Goal: Ask a question

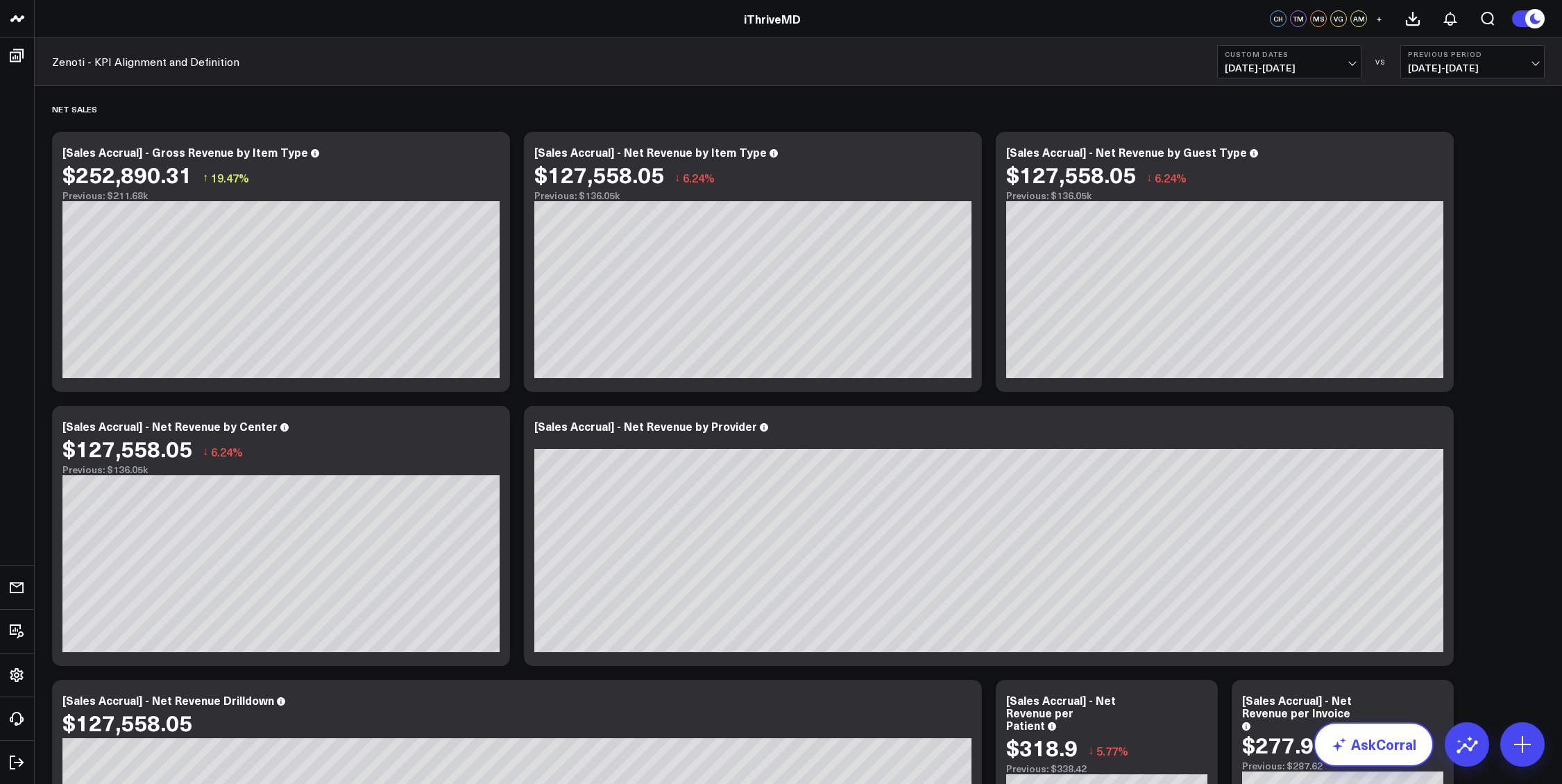
click at [1381, 751] on link "AskCorral" at bounding box center [1374, 744] width 120 height 44
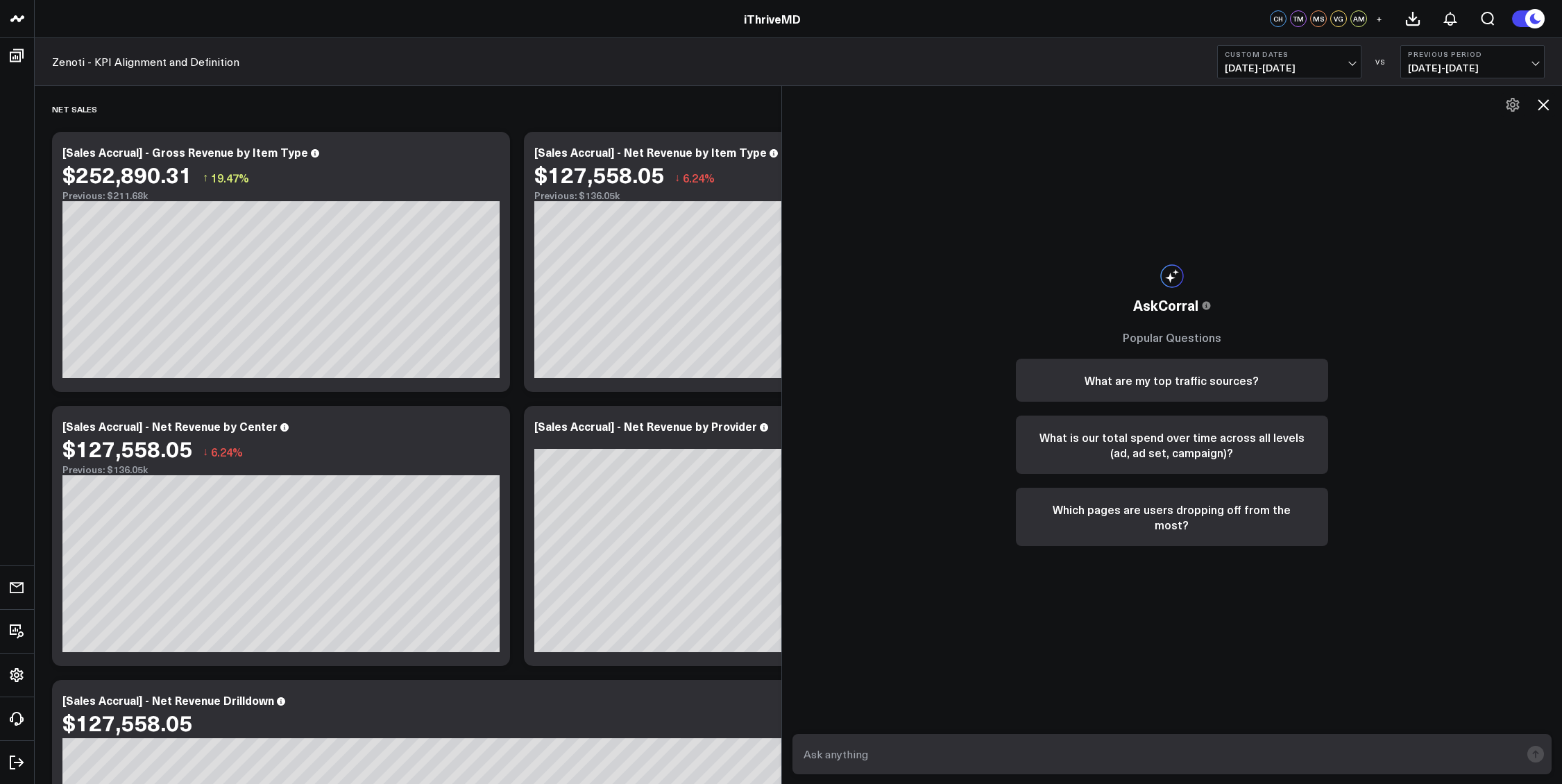
click at [1550, 107] on icon at bounding box center [1544, 105] width 17 height 17
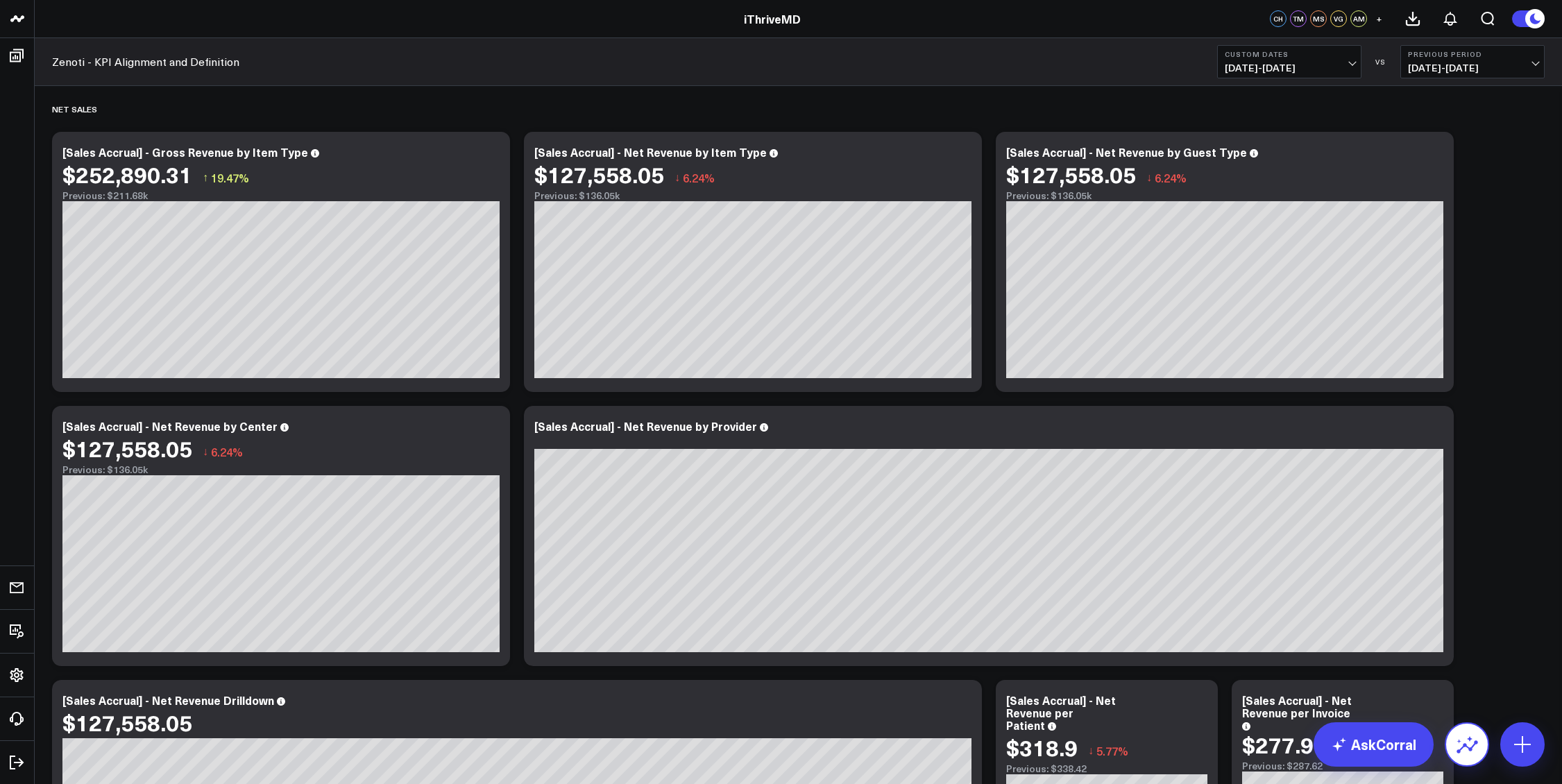
click at [1465, 751] on icon at bounding box center [1467, 744] width 22 height 22
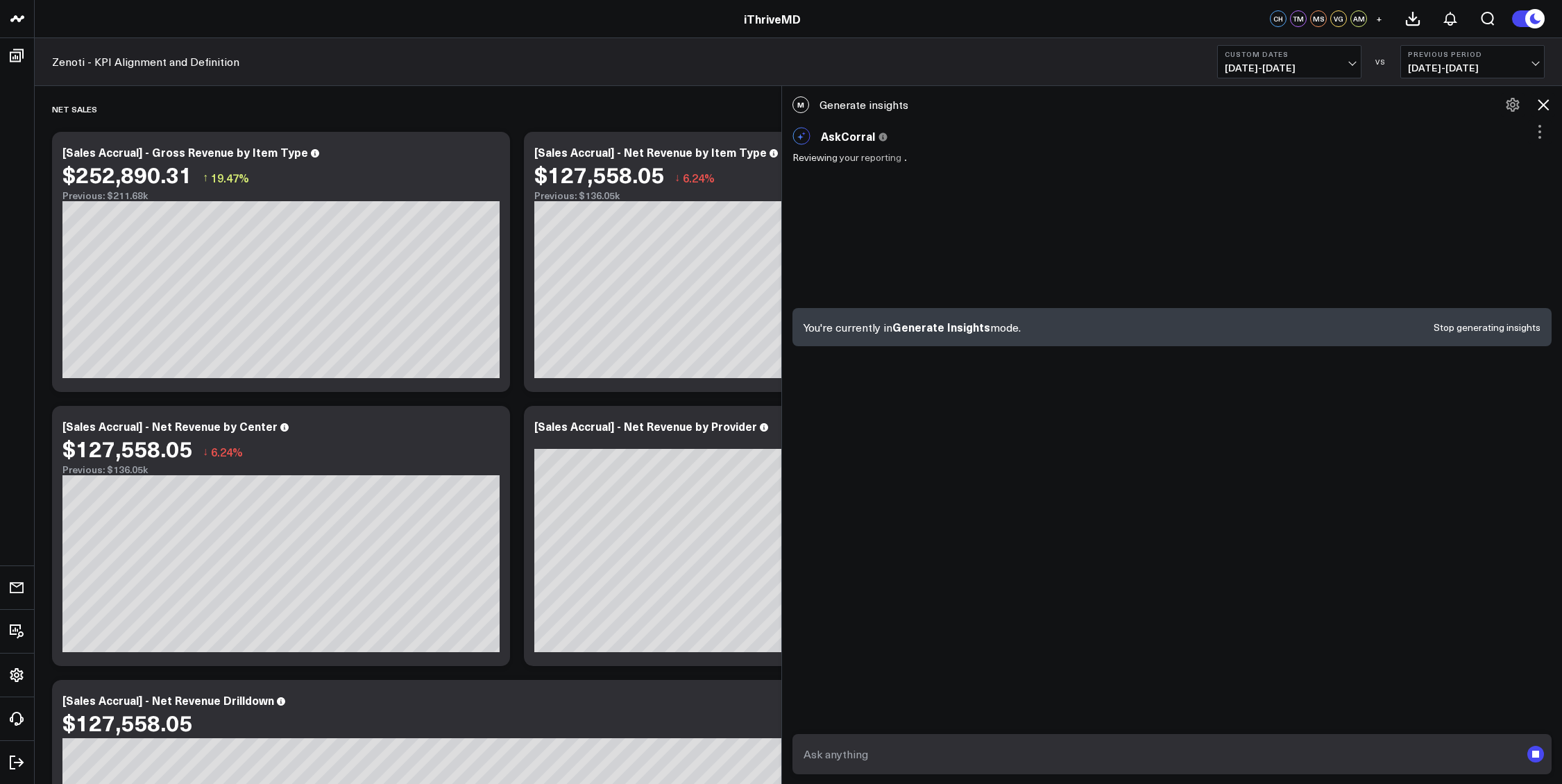
drag, startPoint x: 1543, startPoint y: 108, endPoint x: 1541, endPoint y: 115, distance: 7.3
click at [1543, 108] on icon at bounding box center [1544, 105] width 17 height 17
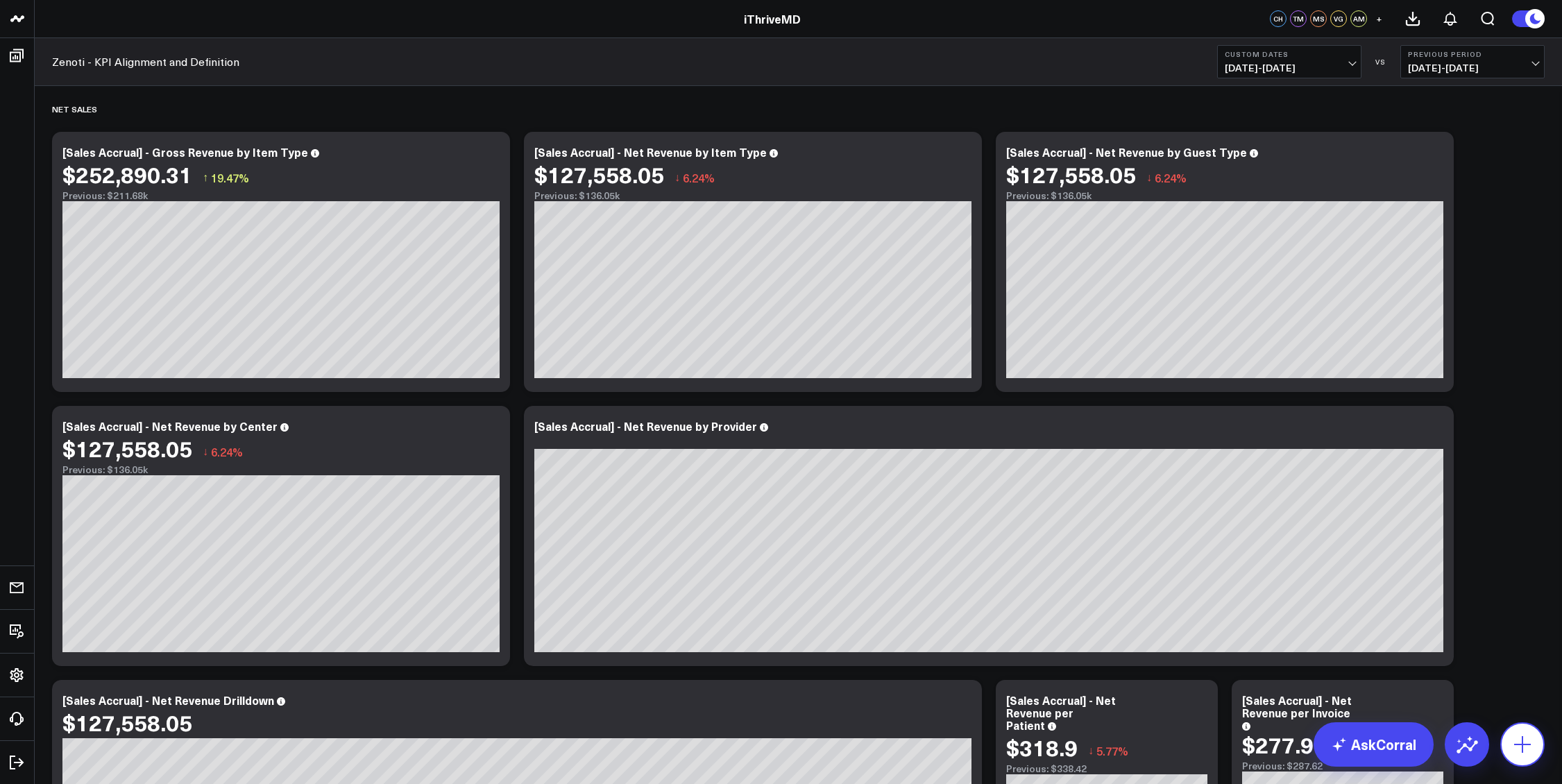
click at [1515, 738] on icon at bounding box center [1522, 744] width 22 height 22
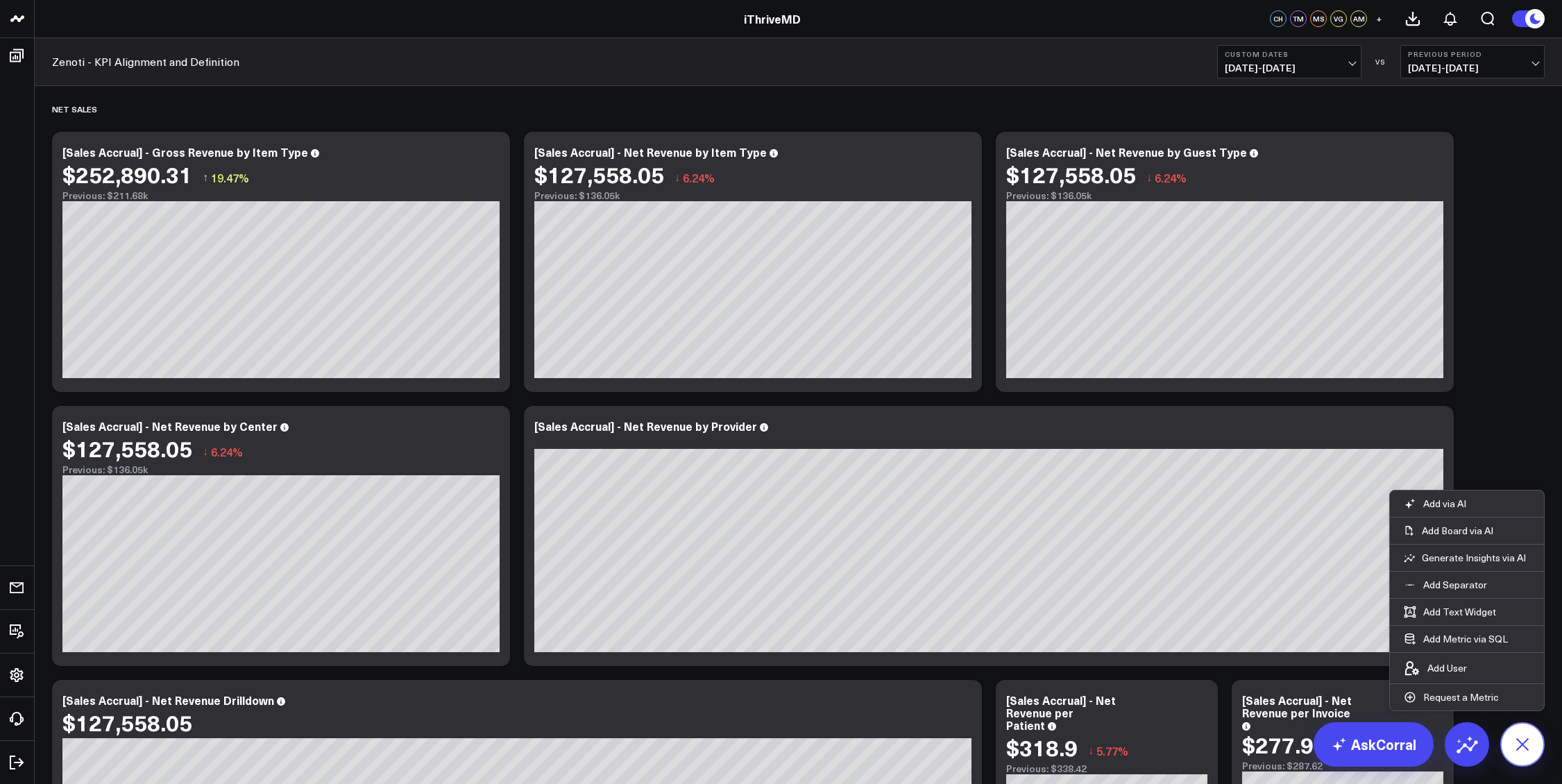
click at [1515, 738] on icon at bounding box center [1522, 744] width 31 height 31
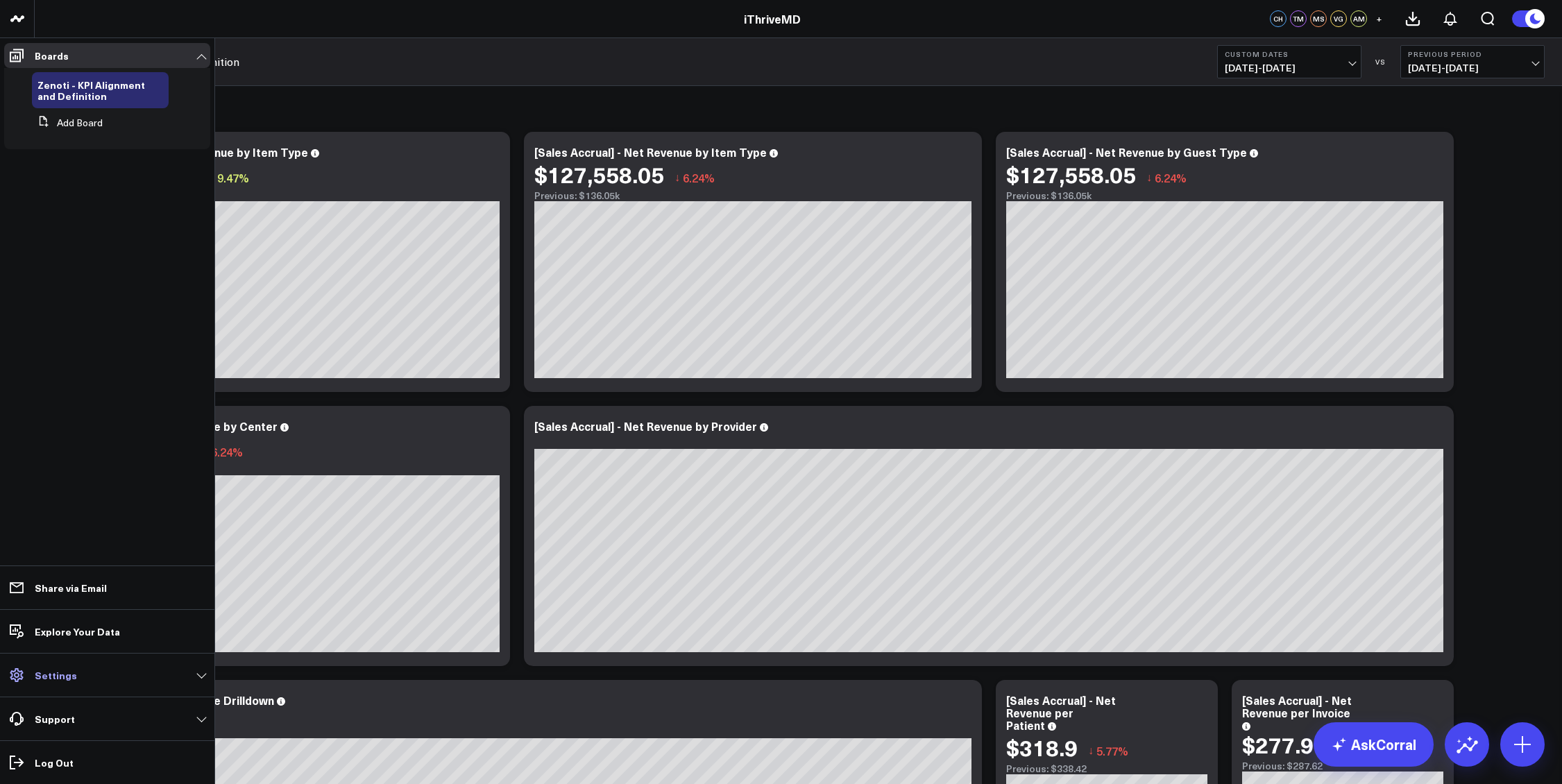
click at [45, 671] on p "Settings" at bounding box center [56, 674] width 43 height 11
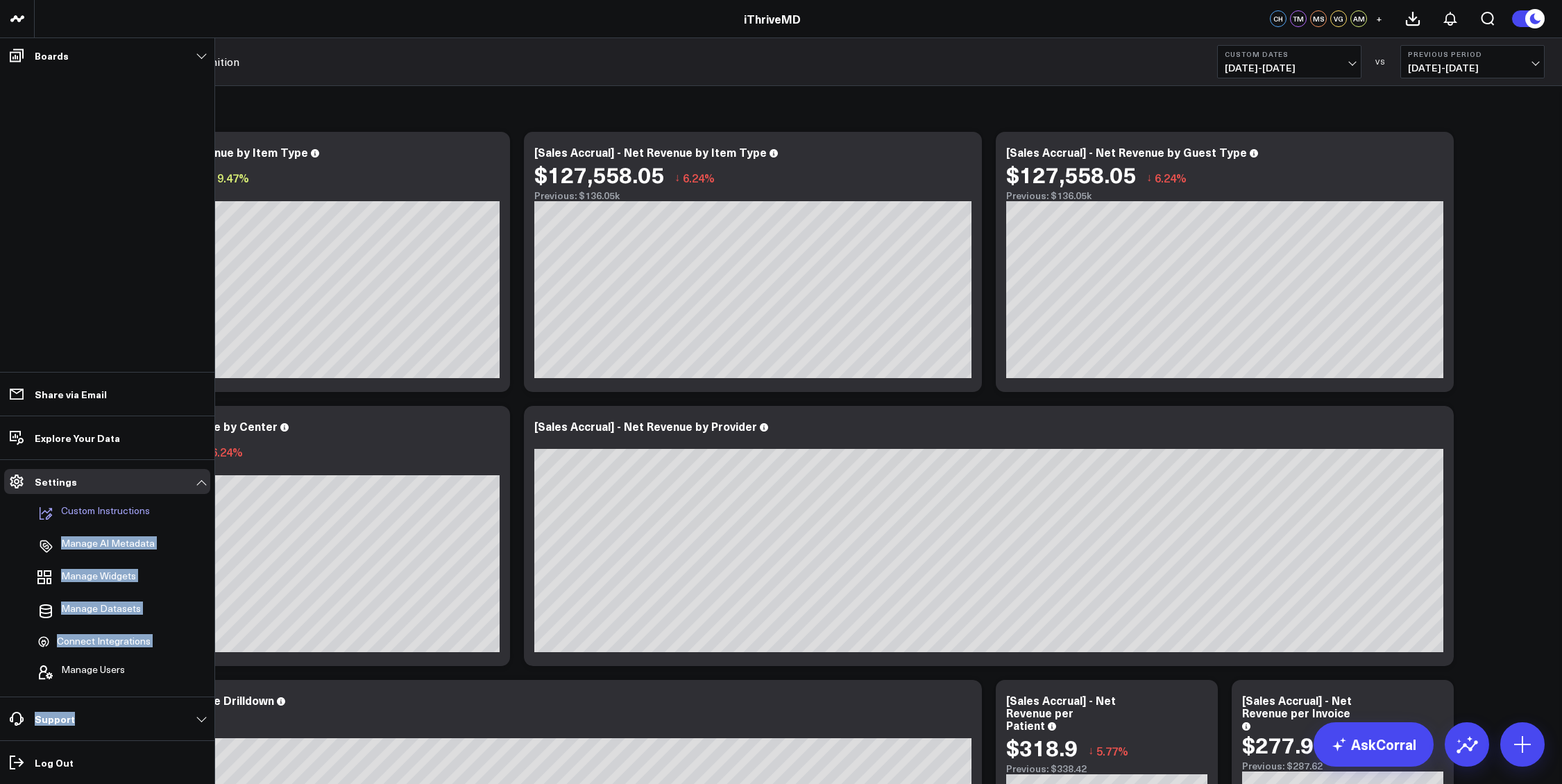
drag, startPoint x: 107, startPoint y: 719, endPoint x: 117, endPoint y: 507, distance: 212.2
click at [118, 512] on ul "Boards Zenoti - KPI Alignment and Definition Add Board Share via Email Explore …" at bounding box center [107, 411] width 215 height 746
click at [117, 506] on p "Custom Instructions" at bounding box center [105, 513] width 89 height 17
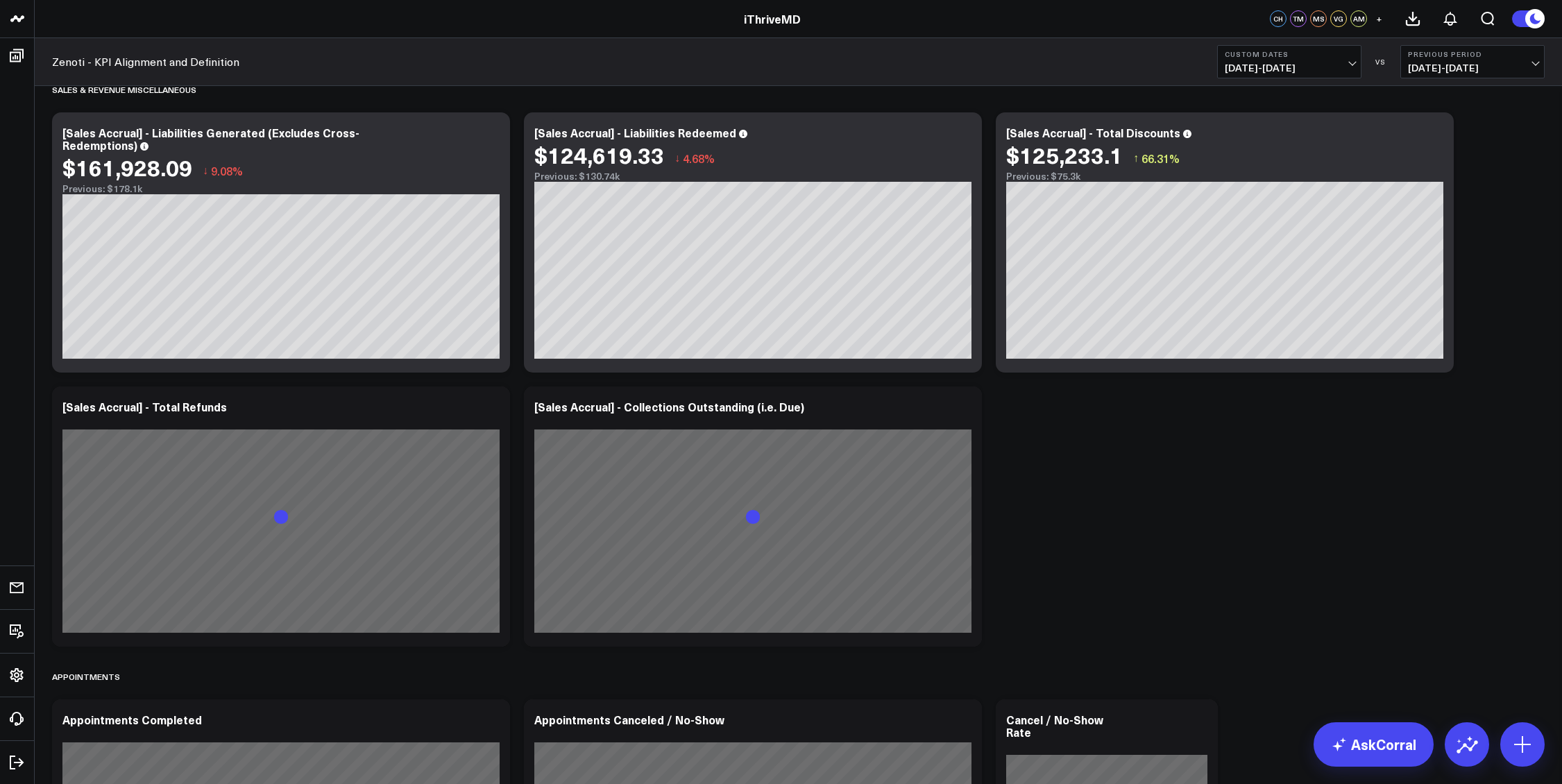
scroll to position [2007, 0]
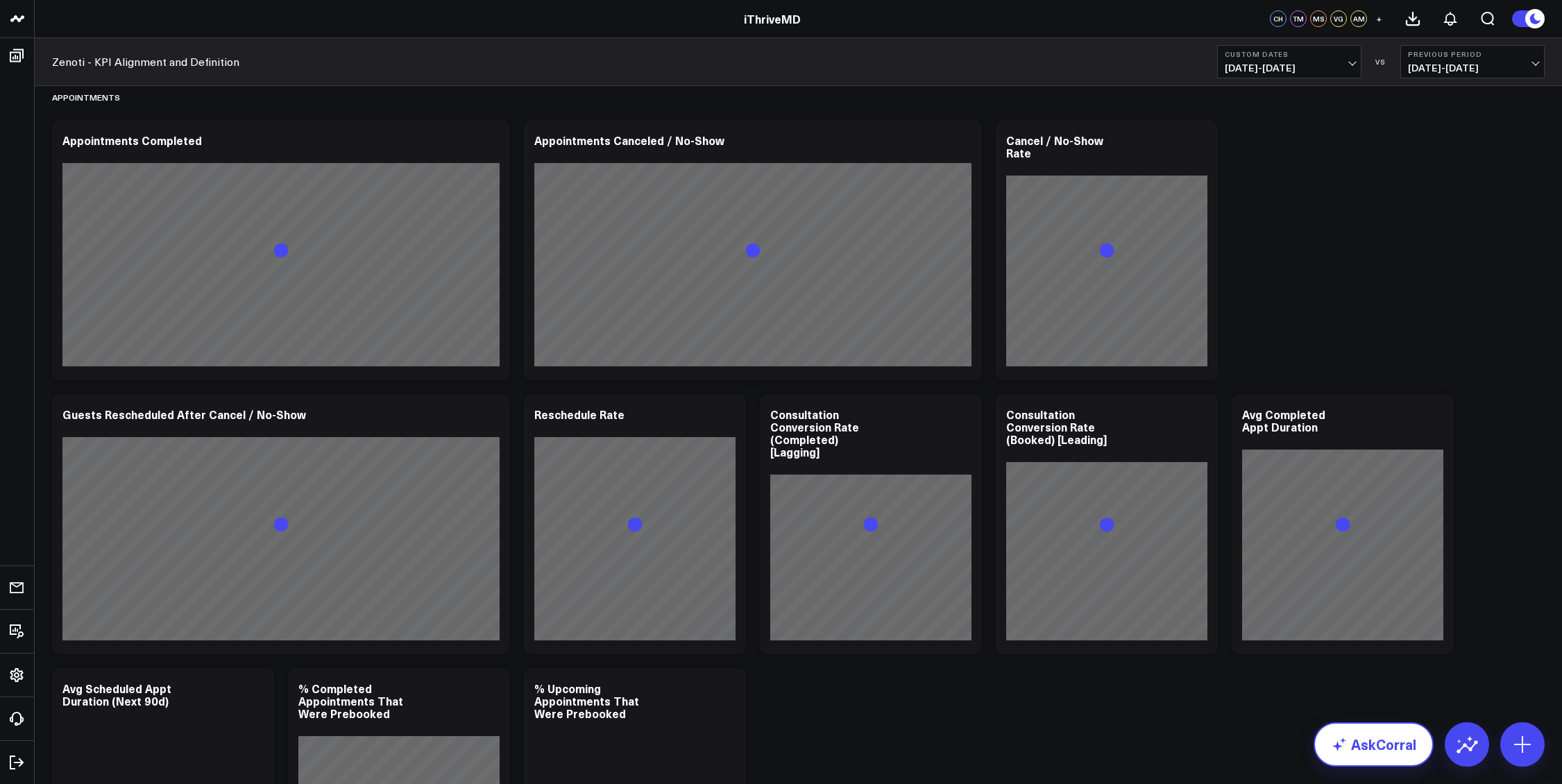
click at [1397, 752] on link "AskCorral" at bounding box center [1374, 744] width 120 height 44
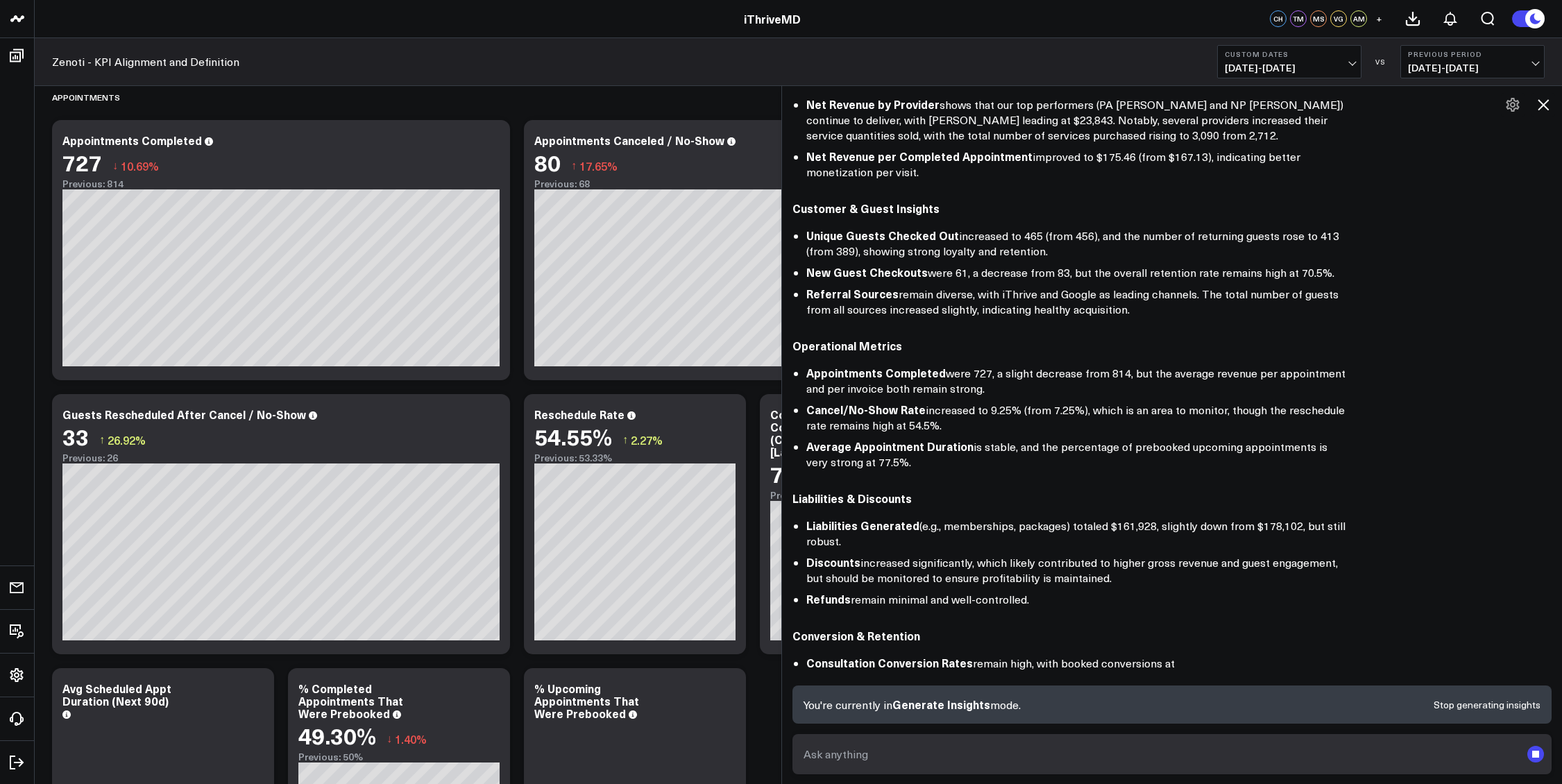
click at [1536, 760] on rect "submit" at bounding box center [1536, 754] width 17 height 17
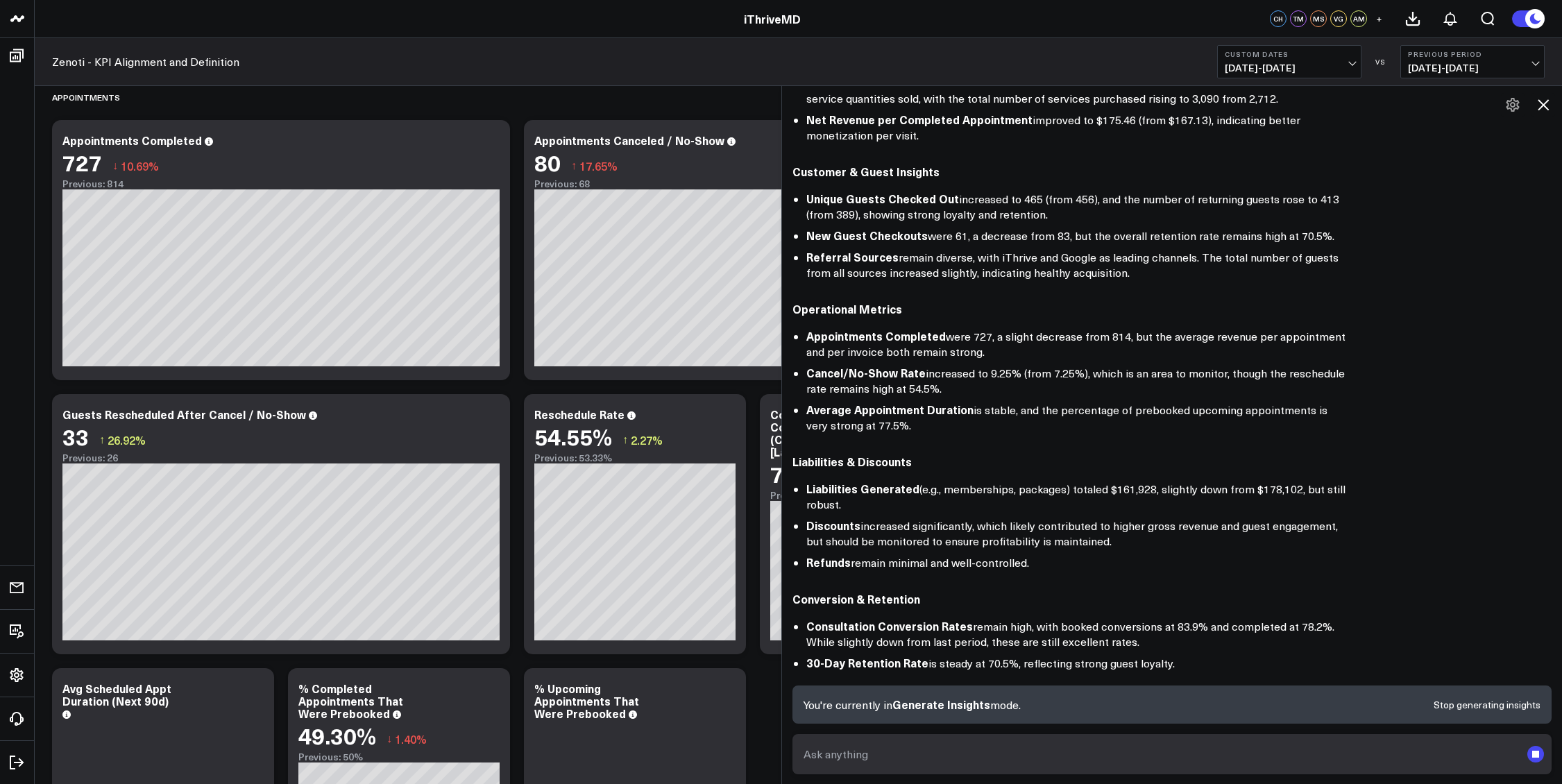
click at [1532, 754] on rect "submit" at bounding box center [1535, 754] width 7 height 7
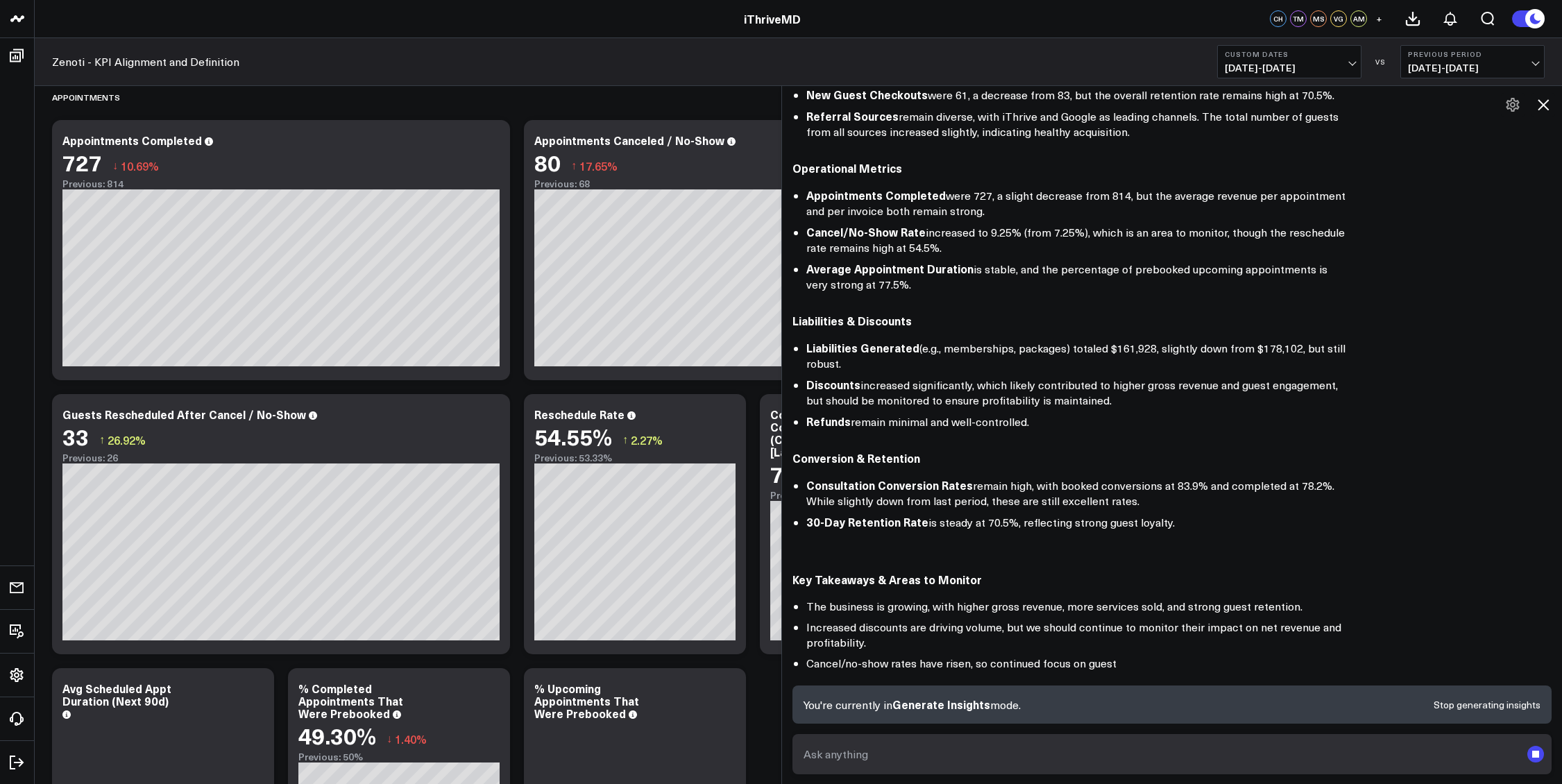
click at [1503, 701] on button "Stop generating insights" at bounding box center [1487, 704] width 107 height 10
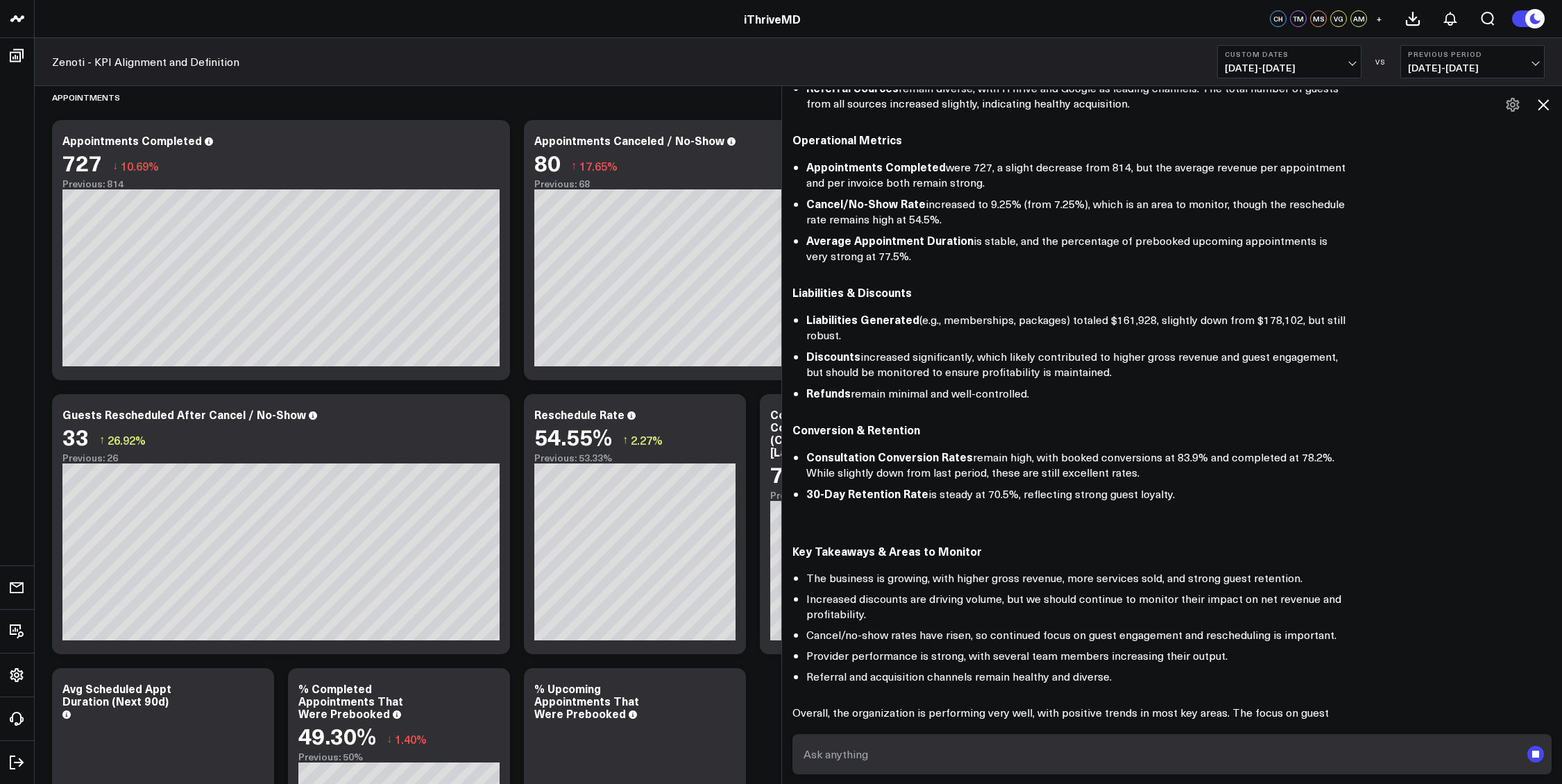
click at [1535, 751] on rect "submit" at bounding box center [1535, 754] width 7 height 7
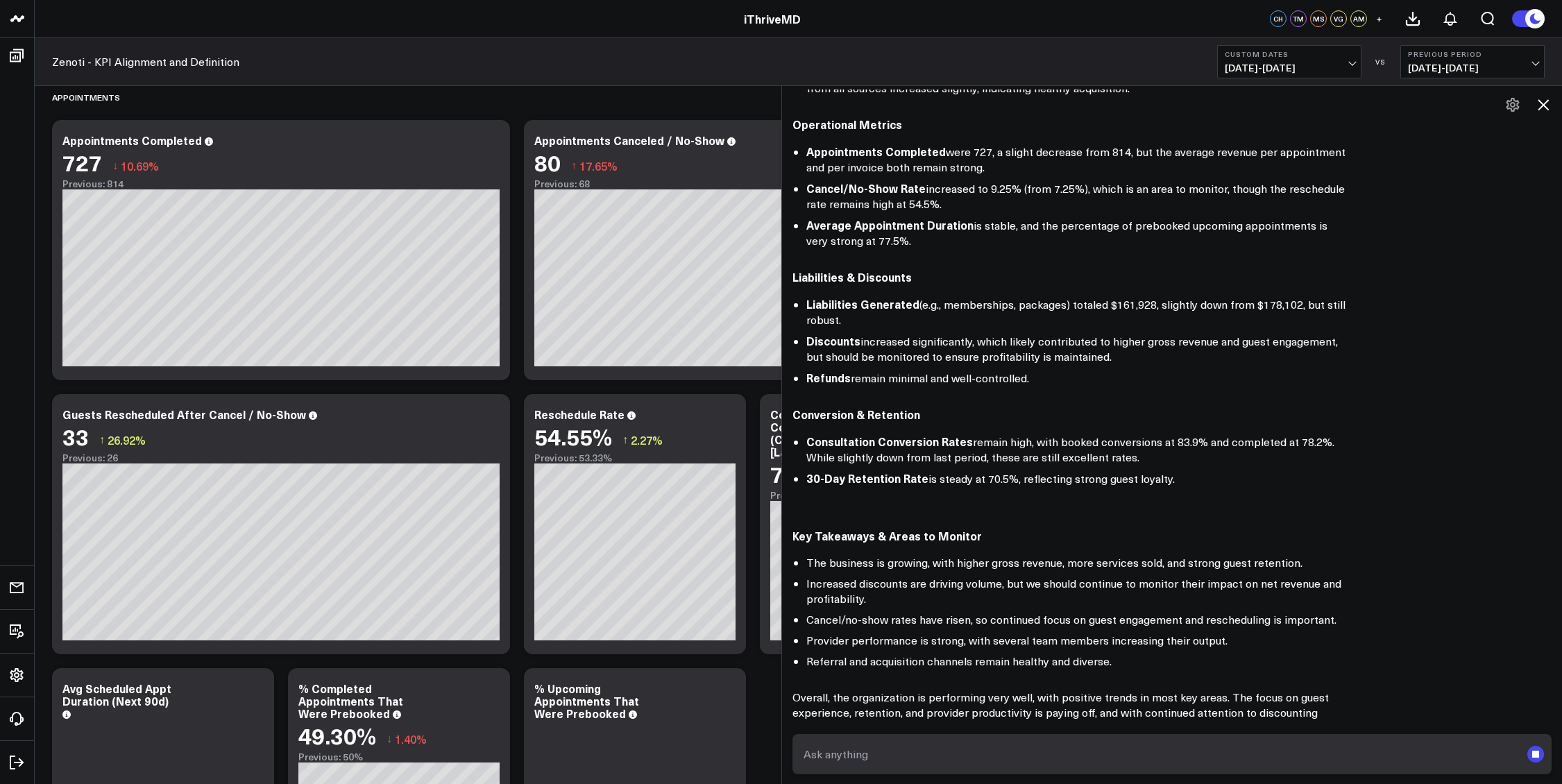
scroll to position [531, 0]
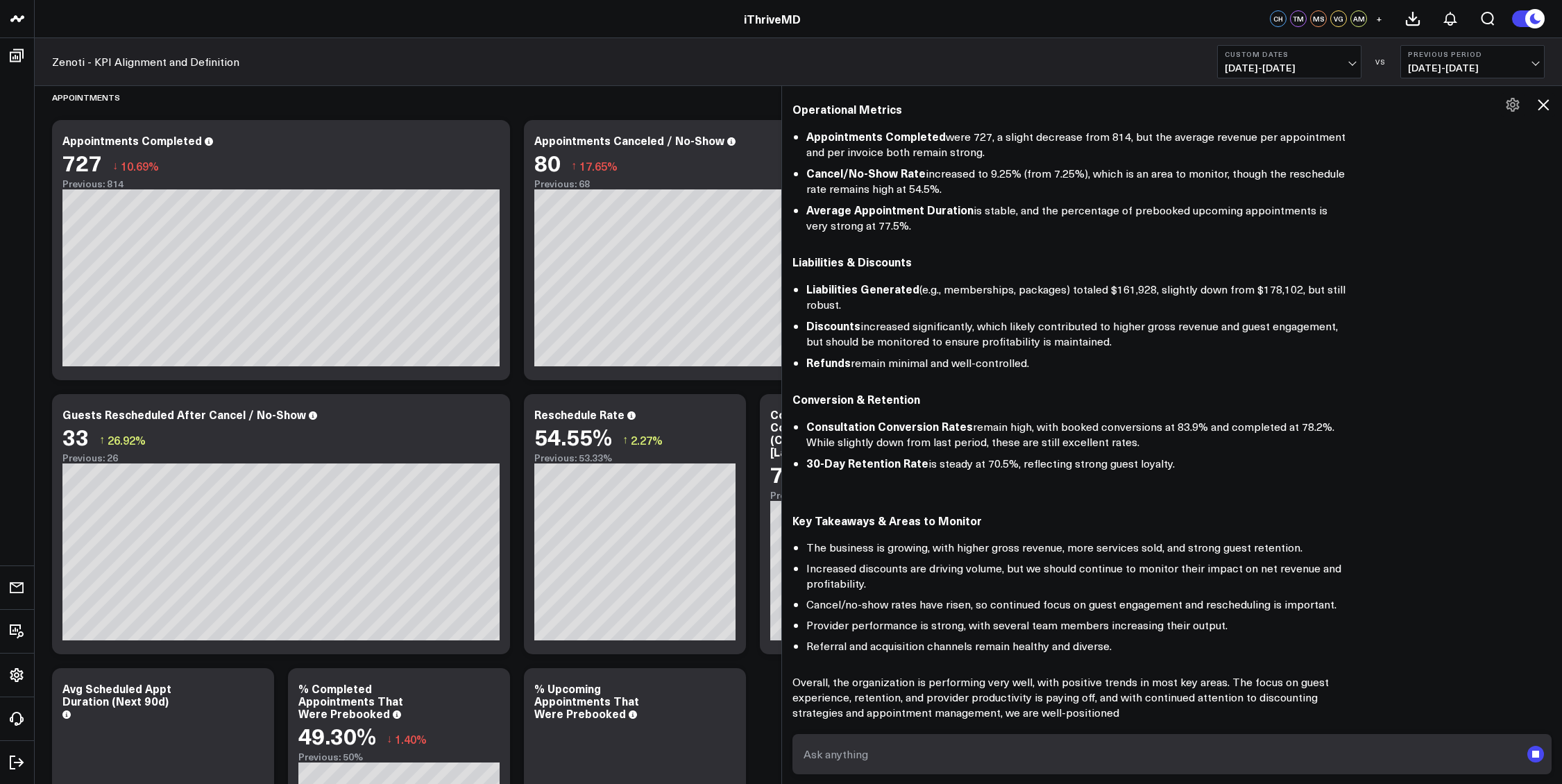
click at [1535, 757] on rect "submit" at bounding box center [1535, 754] width 7 height 7
click at [1367, 568] on div "Here’s a high-level, executive summary of performance for the period July 1–31,…" at bounding box center [1173, 180] width 760 height 1079
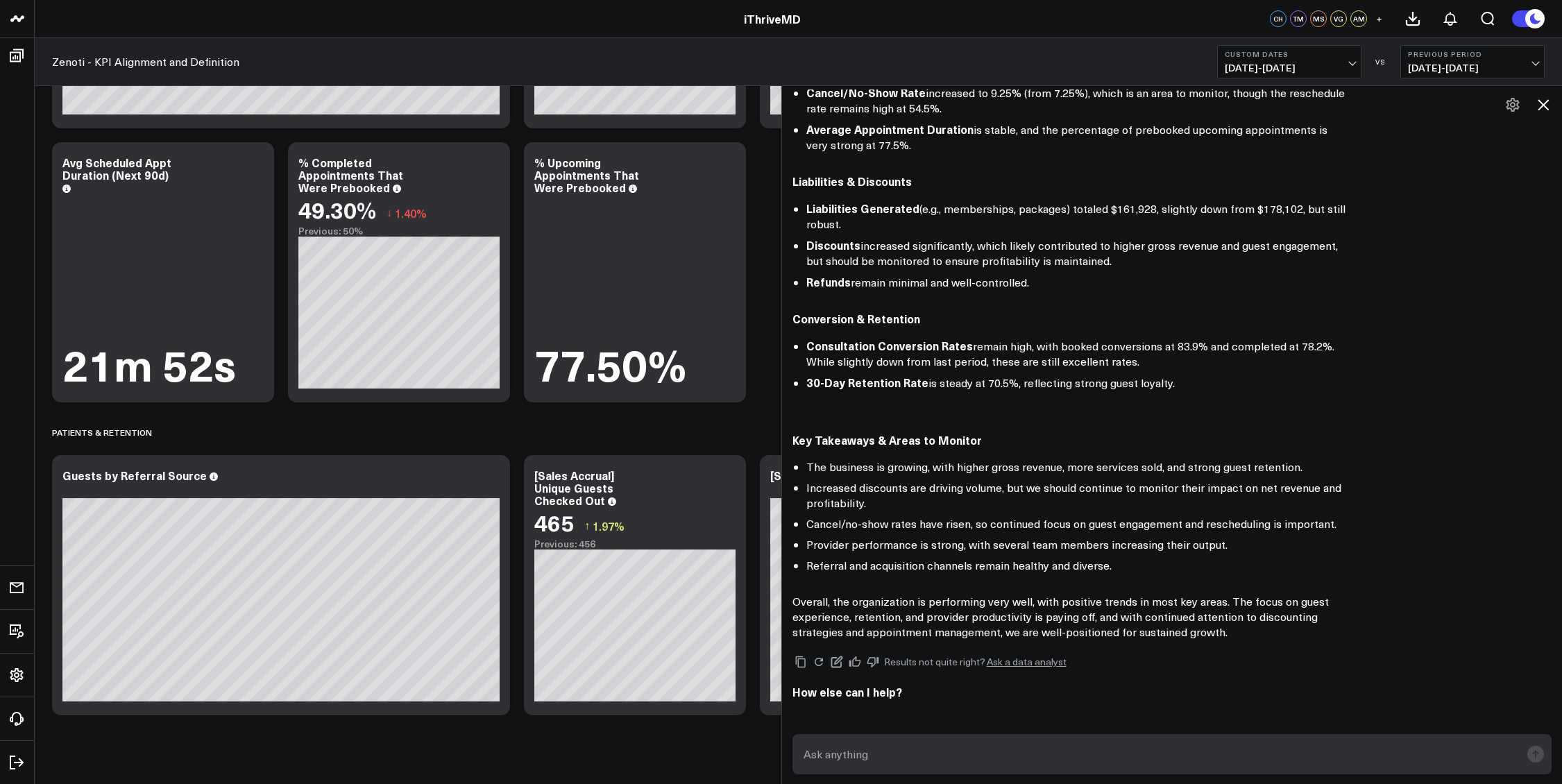
scroll to position [612, 0]
click at [1547, 107] on icon at bounding box center [1543, 104] width 11 height 11
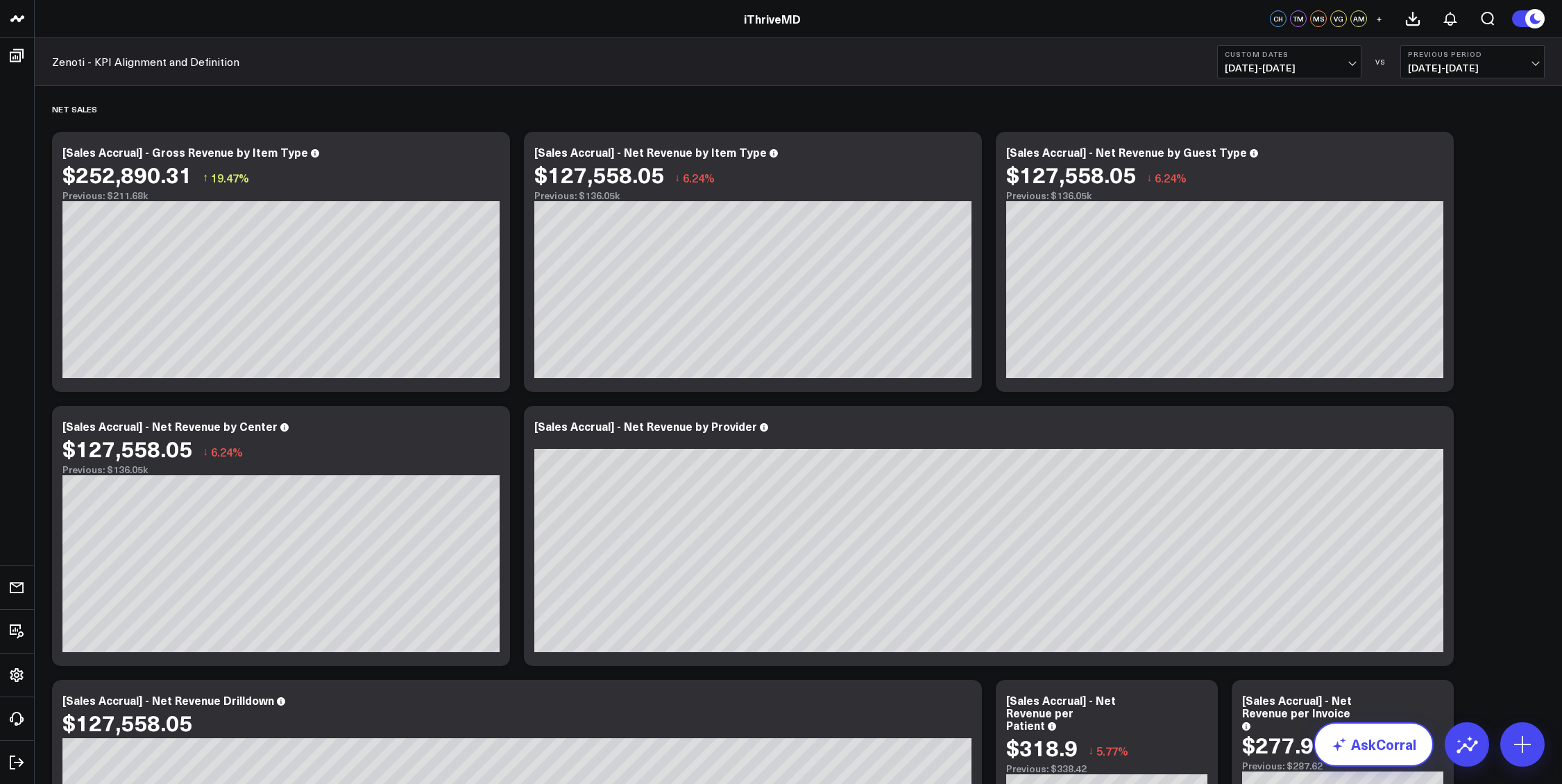
click at [1378, 748] on link "AskCorral" at bounding box center [1374, 744] width 120 height 44
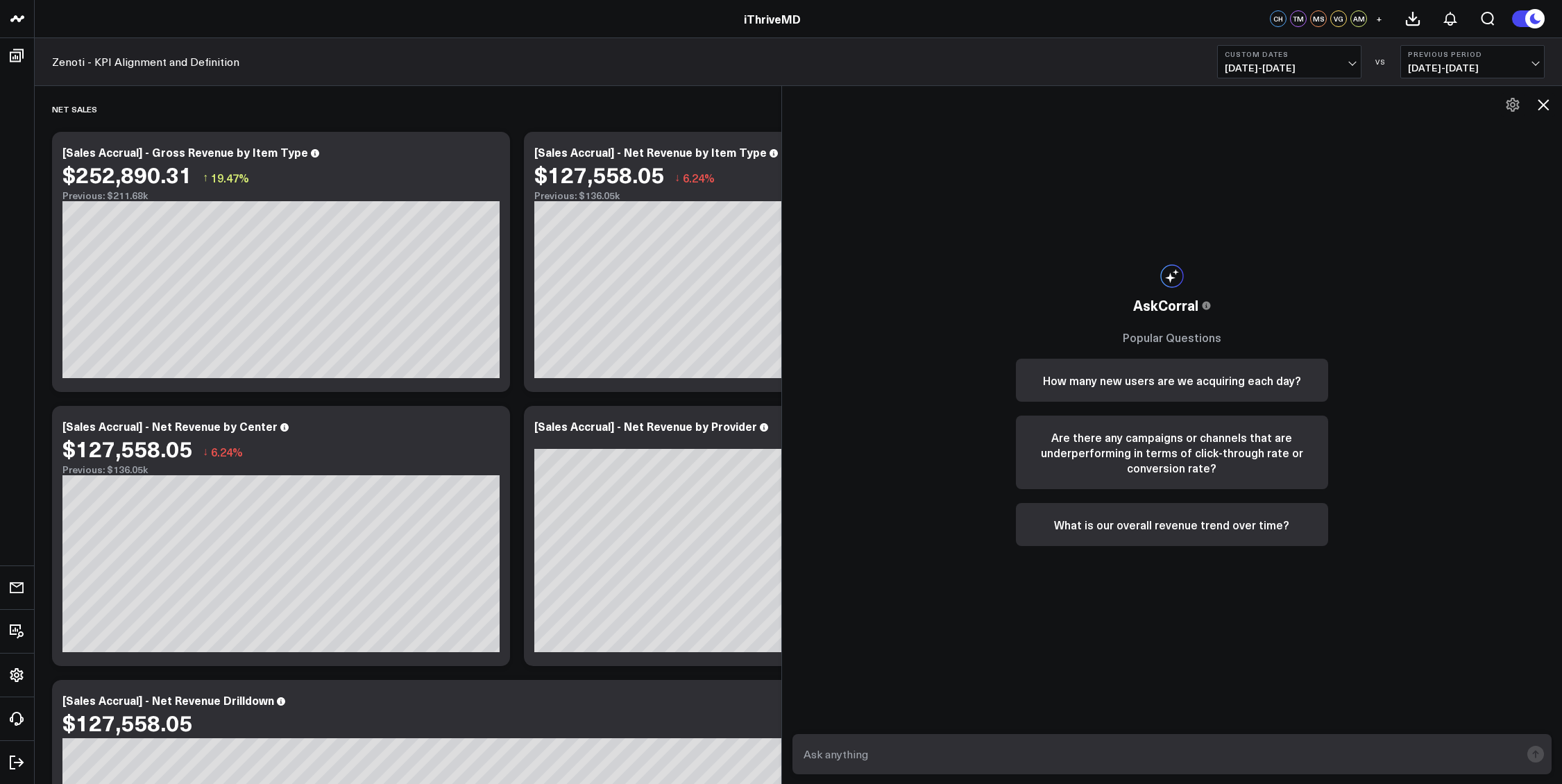
click at [1051, 743] on textarea at bounding box center [1161, 754] width 721 height 25
type textarea "Look at the sales accrual transformed file only. Sorting by Sold By, pull [PERS…"
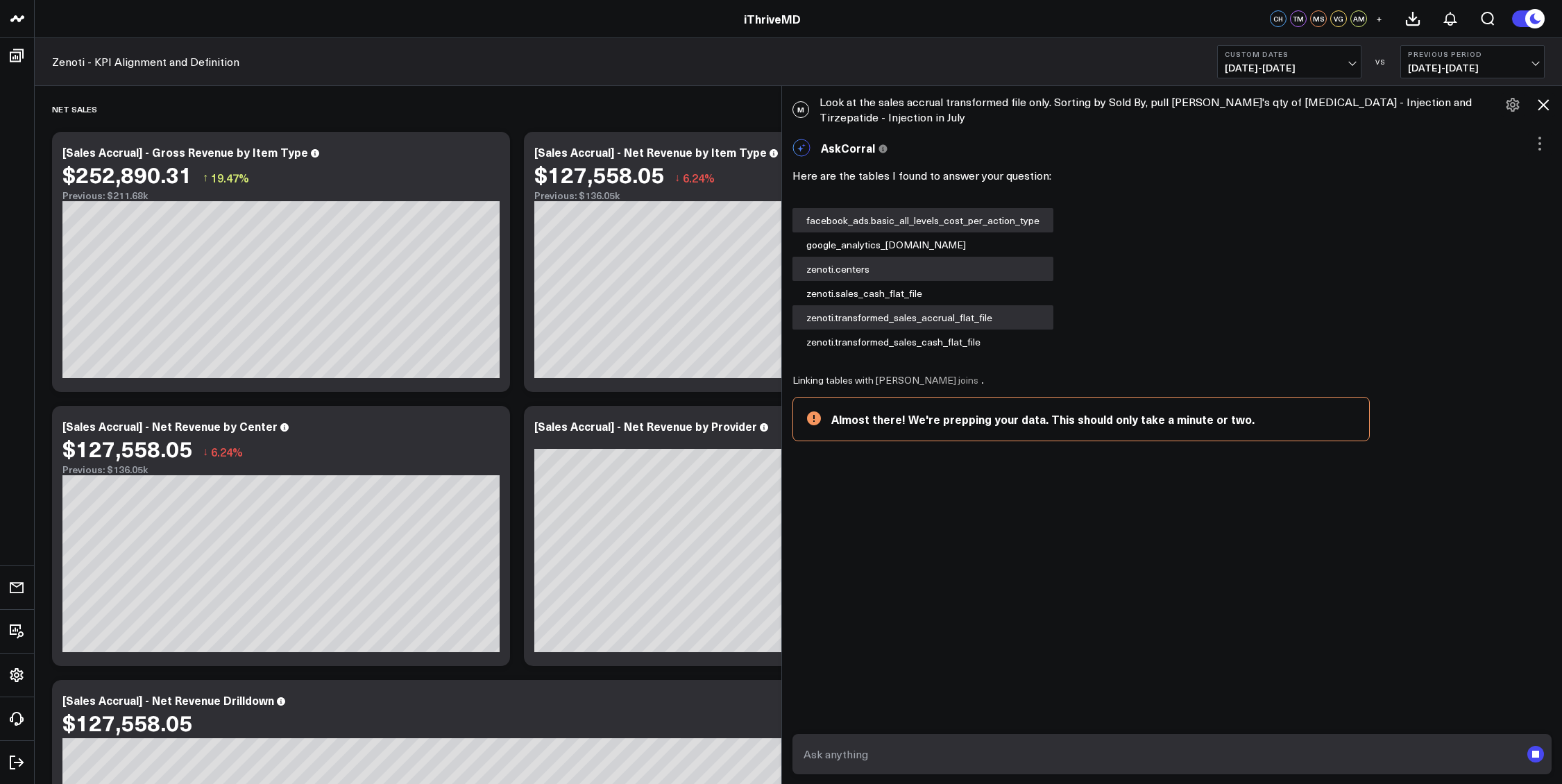
scroll to position [74, 0]
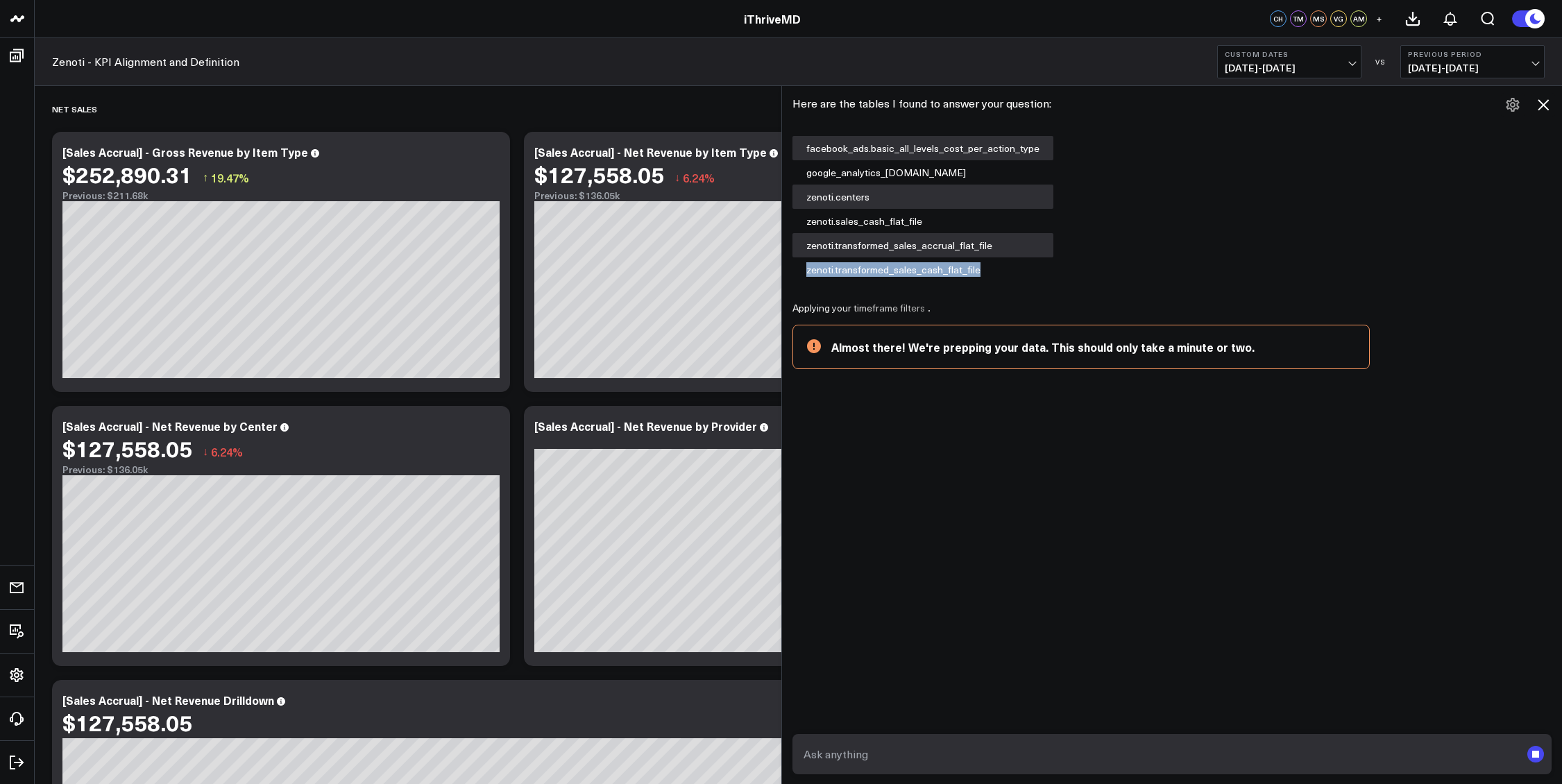
drag, startPoint x: 988, startPoint y: 269, endPoint x: 804, endPoint y: 270, distance: 184.0
click at [804, 270] on div "zenoti.transformed_sales_cash_flat_file" at bounding box center [923, 269] width 261 height 24
copy div "zenoti.transformed_sales_cash_flat_file"
drag, startPoint x: 996, startPoint y: 245, endPoint x: 813, endPoint y: 250, distance: 183.1
click at [813, 250] on div "zenoti.transformed_sales_accrual_flat_file" at bounding box center [923, 245] width 261 height 24
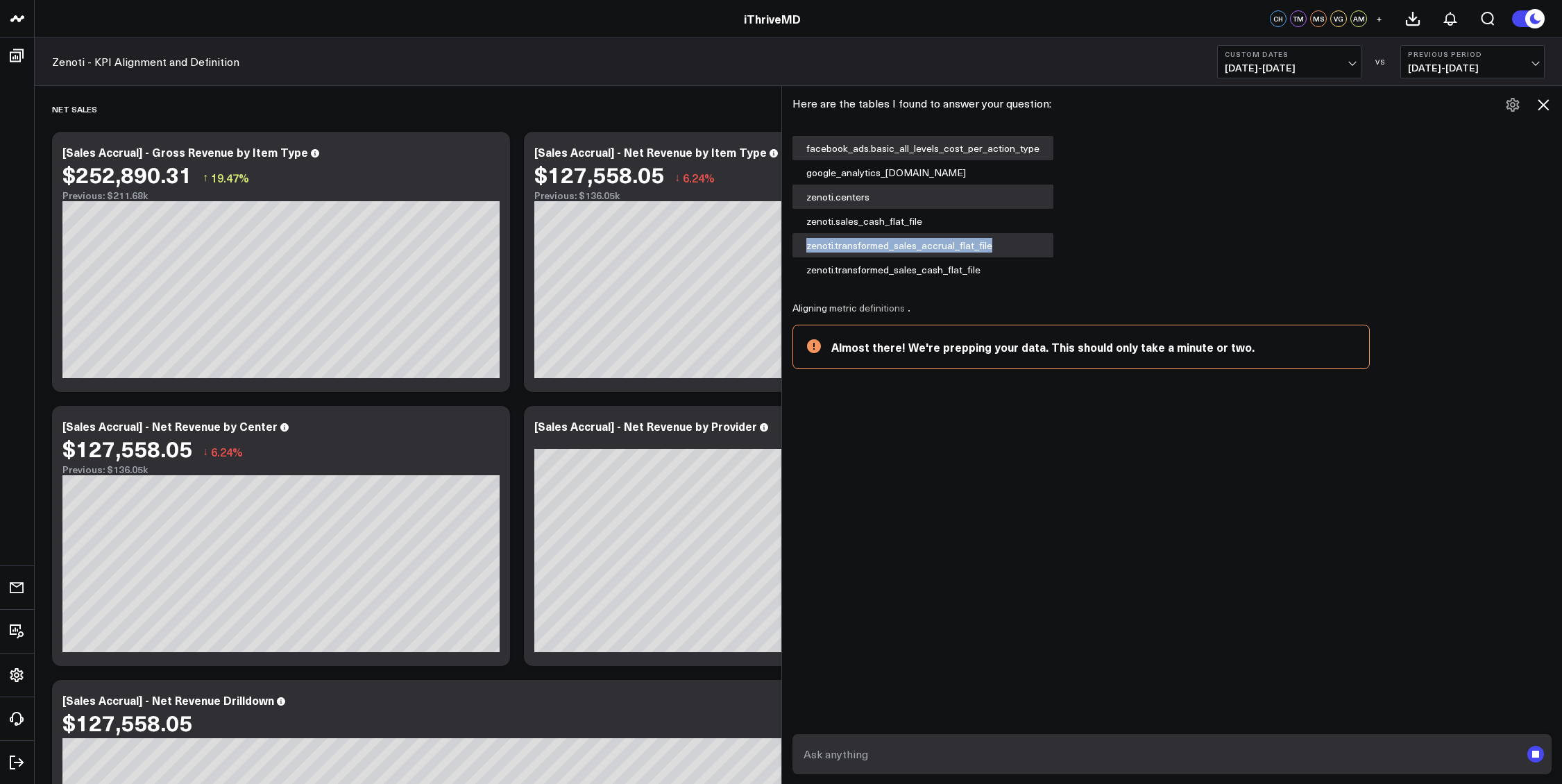
copy div "zenoti.transformed_sales_accrual_flat_file"
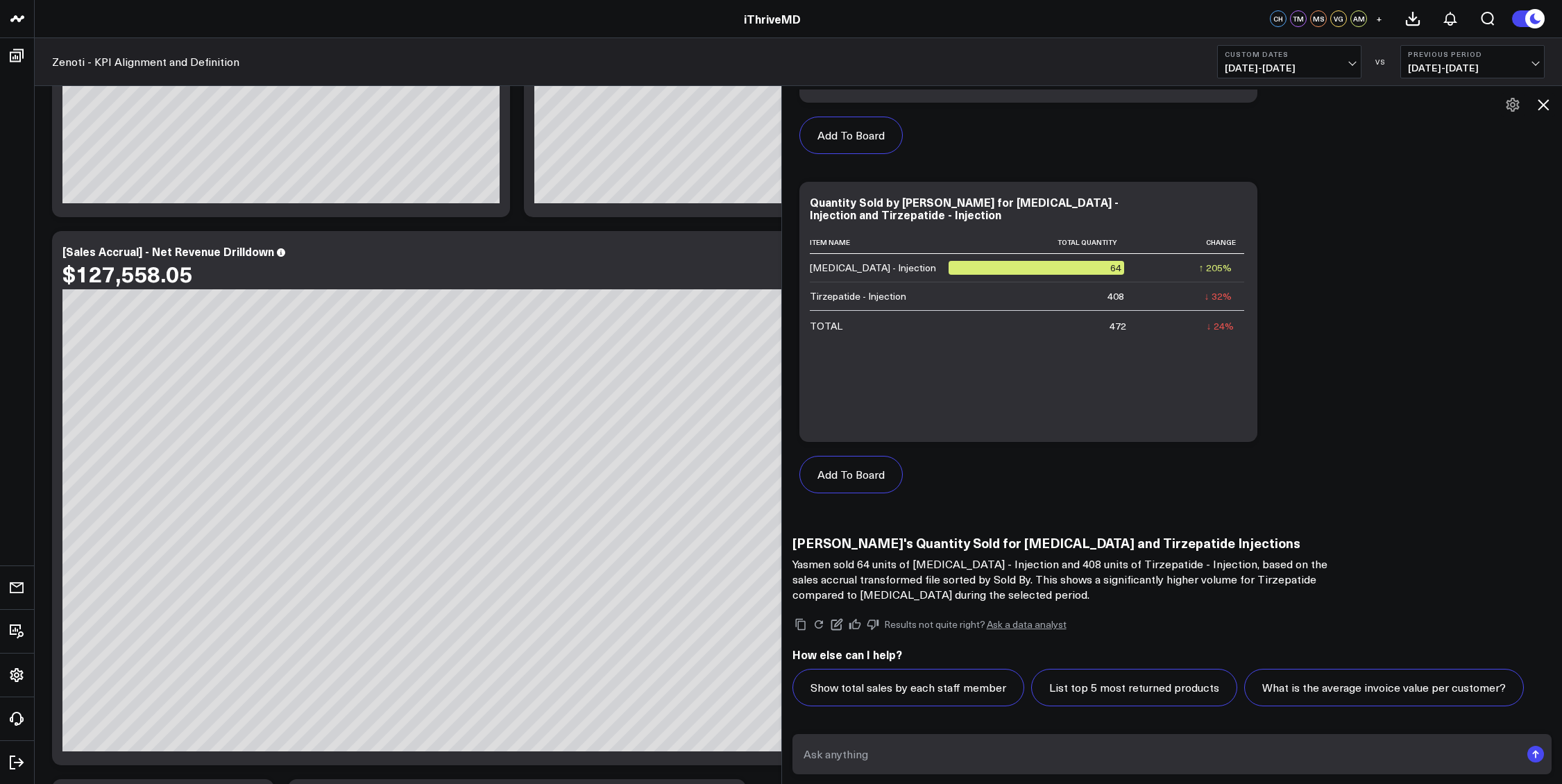
scroll to position [770, 0]
click at [985, 754] on textarea at bounding box center [1161, 754] width 721 height 25
paste textarea "zenoti.transformed_sales_accrual_flat_file"
type textarea "Please redo this and only use the following file: zenoti.transformed_sales_accr…"
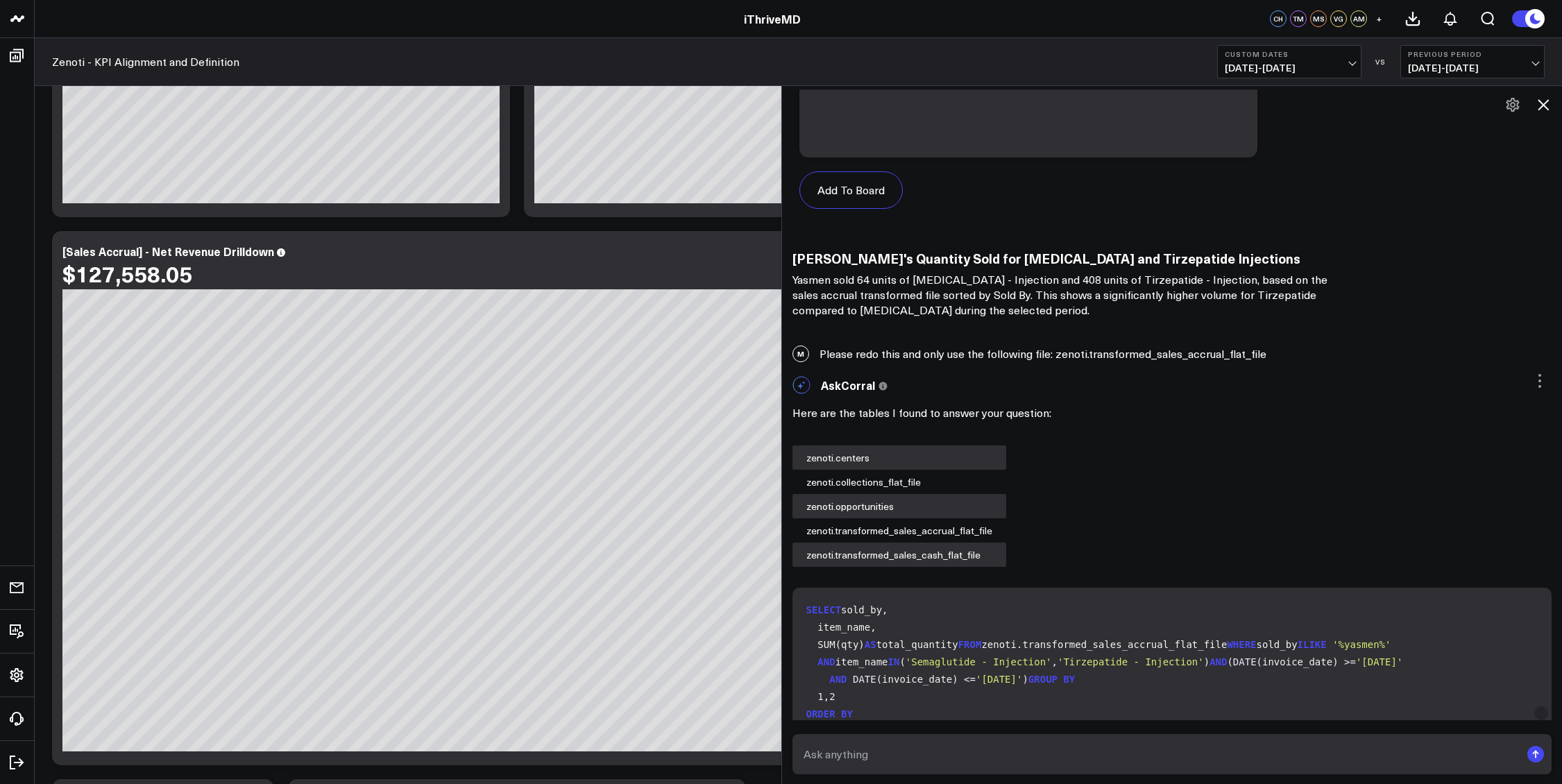
scroll to position [1613, 0]
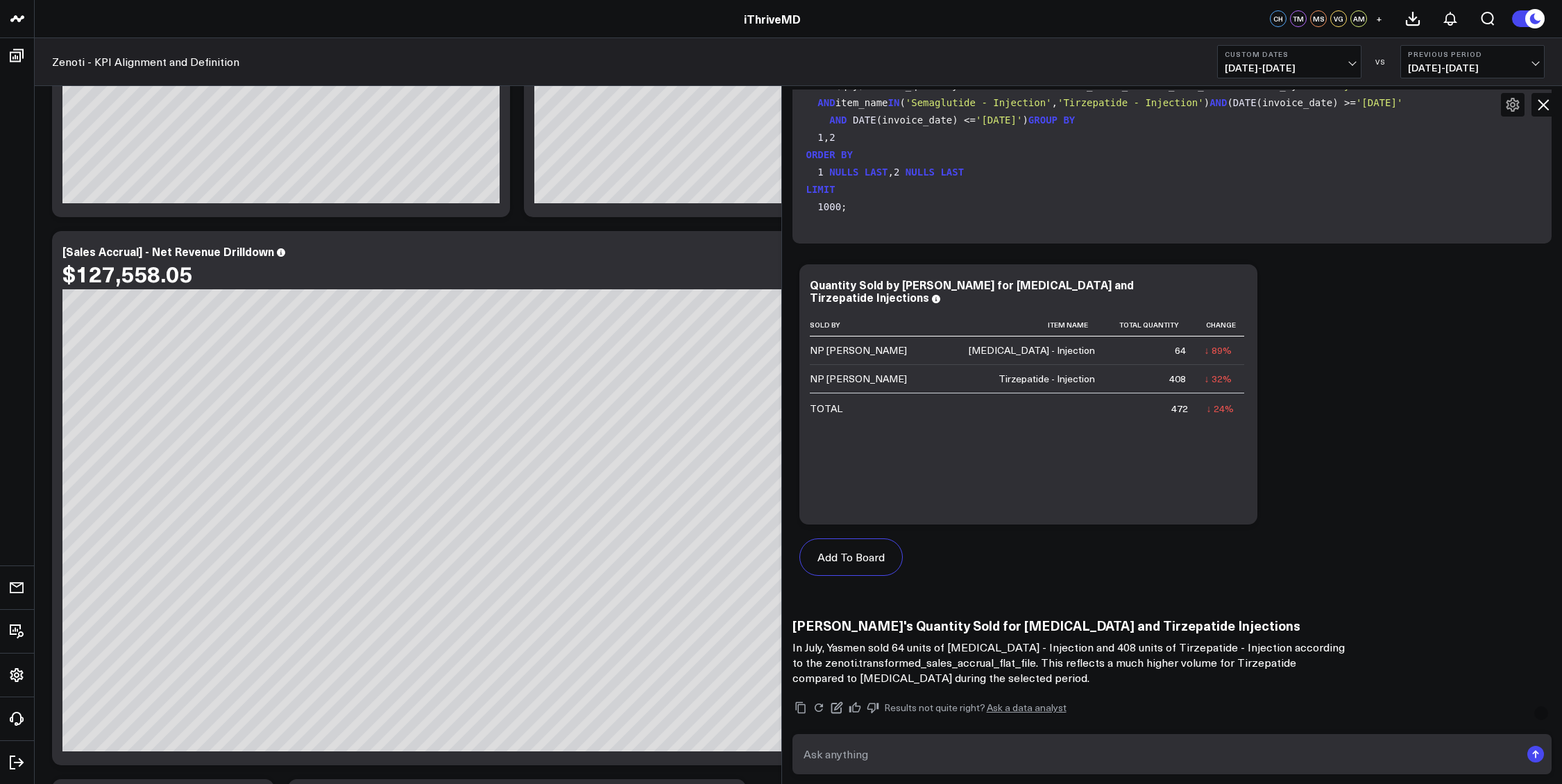
click at [941, 754] on textarea at bounding box center [1161, 754] width 721 height 25
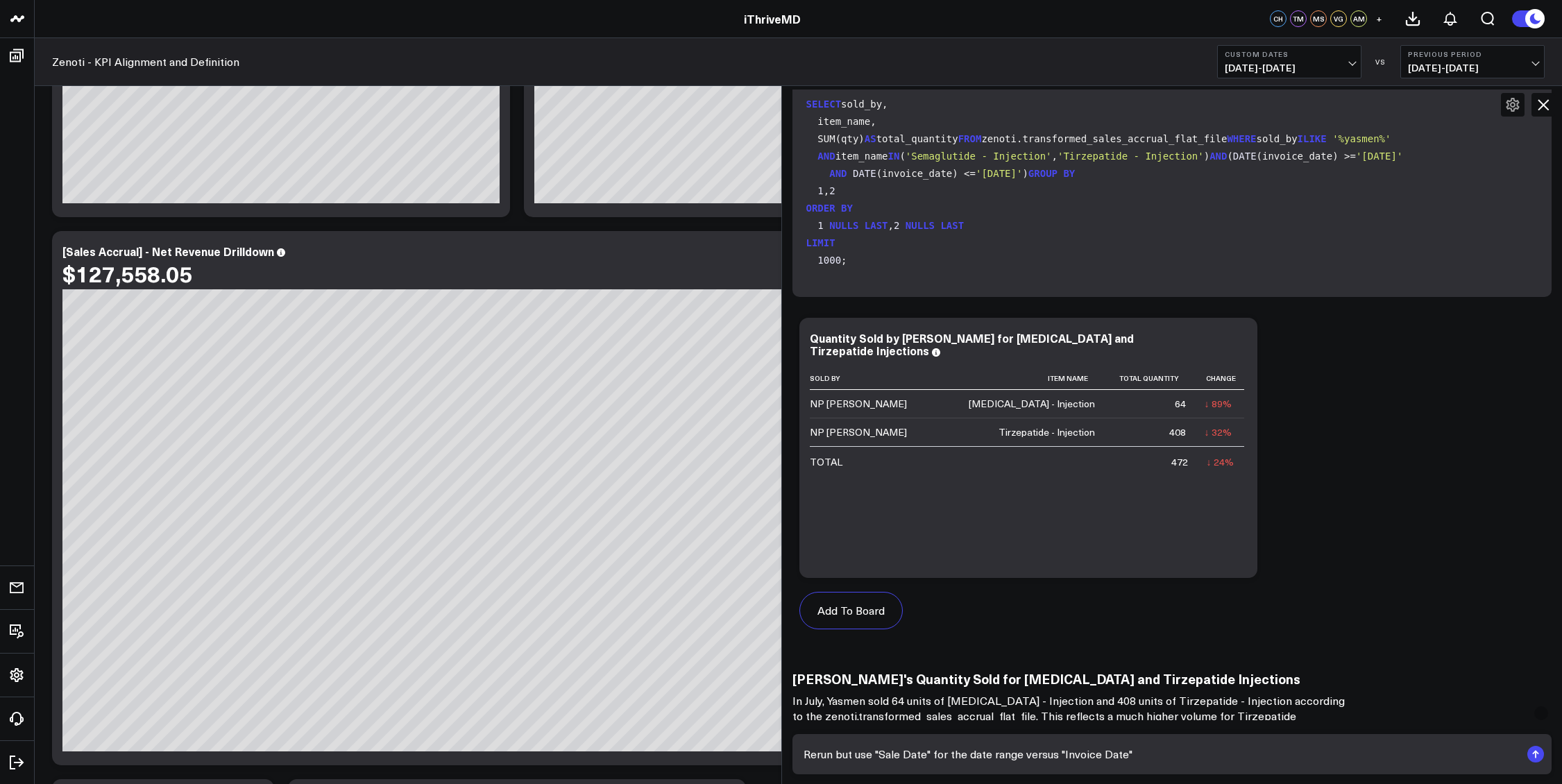
scroll to position [161, 0]
click at [1107, 756] on textarea "Rerun but use "Sale Date" for the date range versus "Invoice Date"" at bounding box center [1161, 754] width 721 height 25
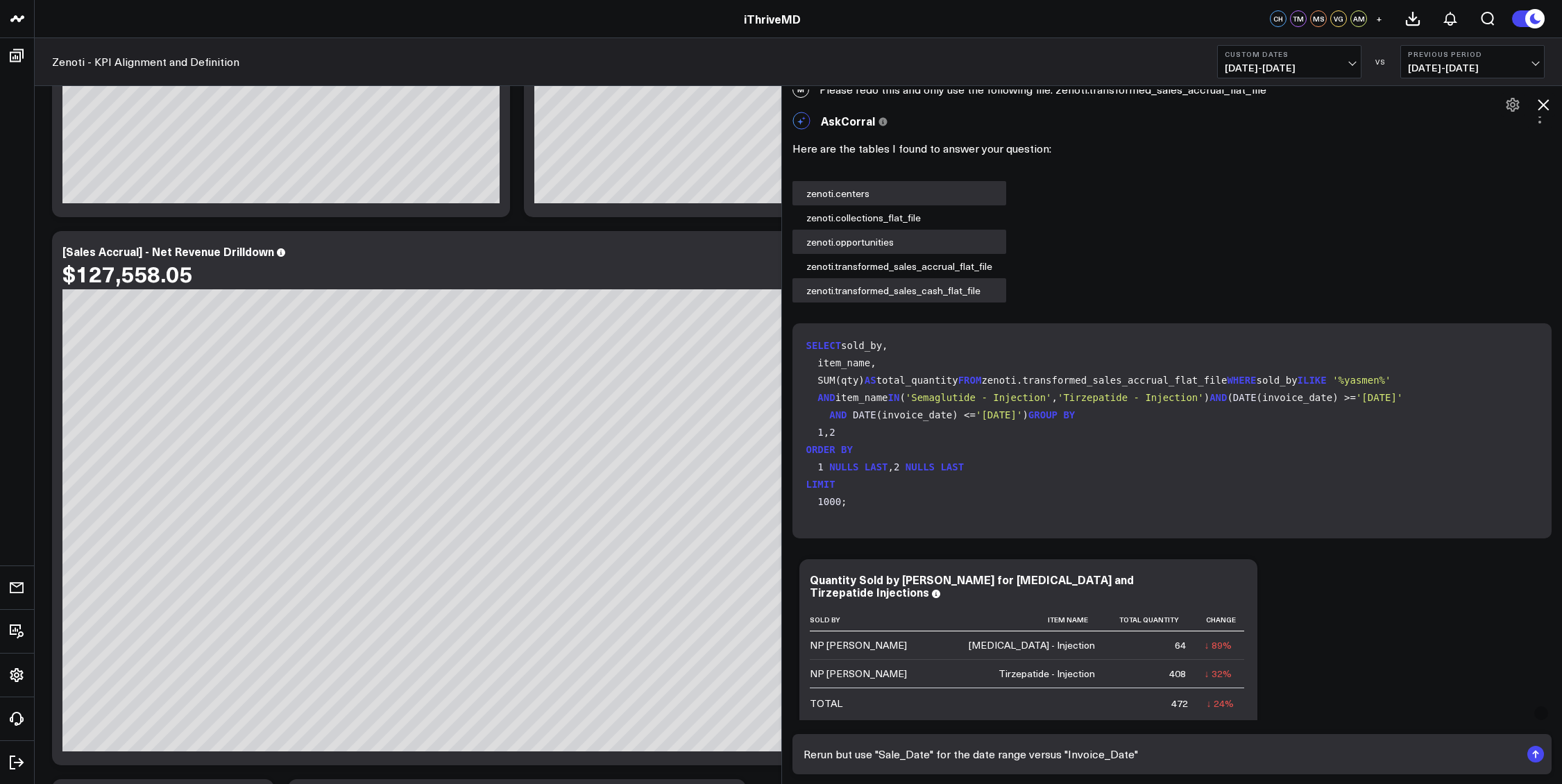
scroll to position [0, 0]
type textarea "Rerun but use "Sale_Date" for the date range versus "Invoice_Date""
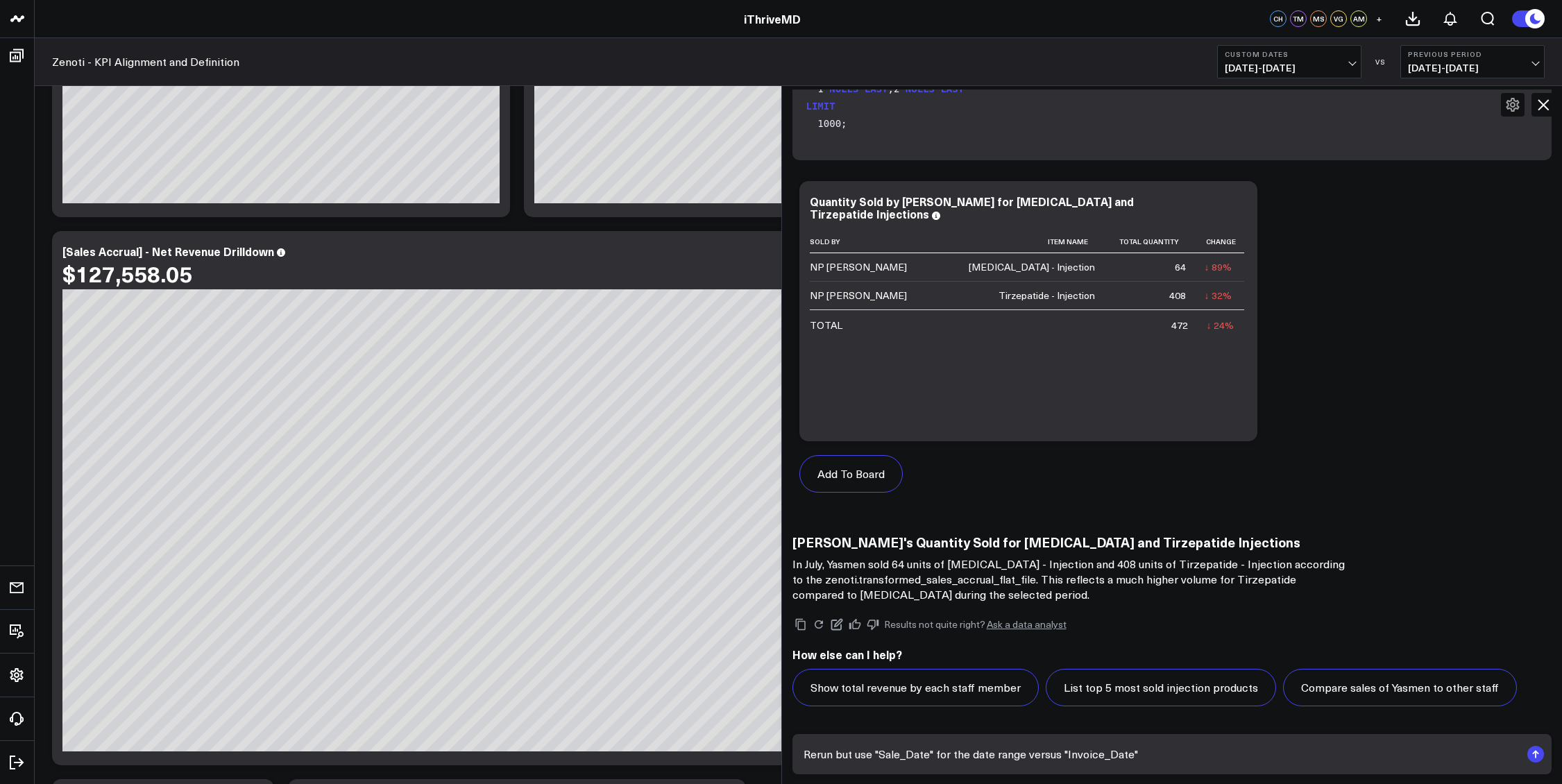
click at [1540, 748] on rect "submit" at bounding box center [1536, 754] width 17 height 17
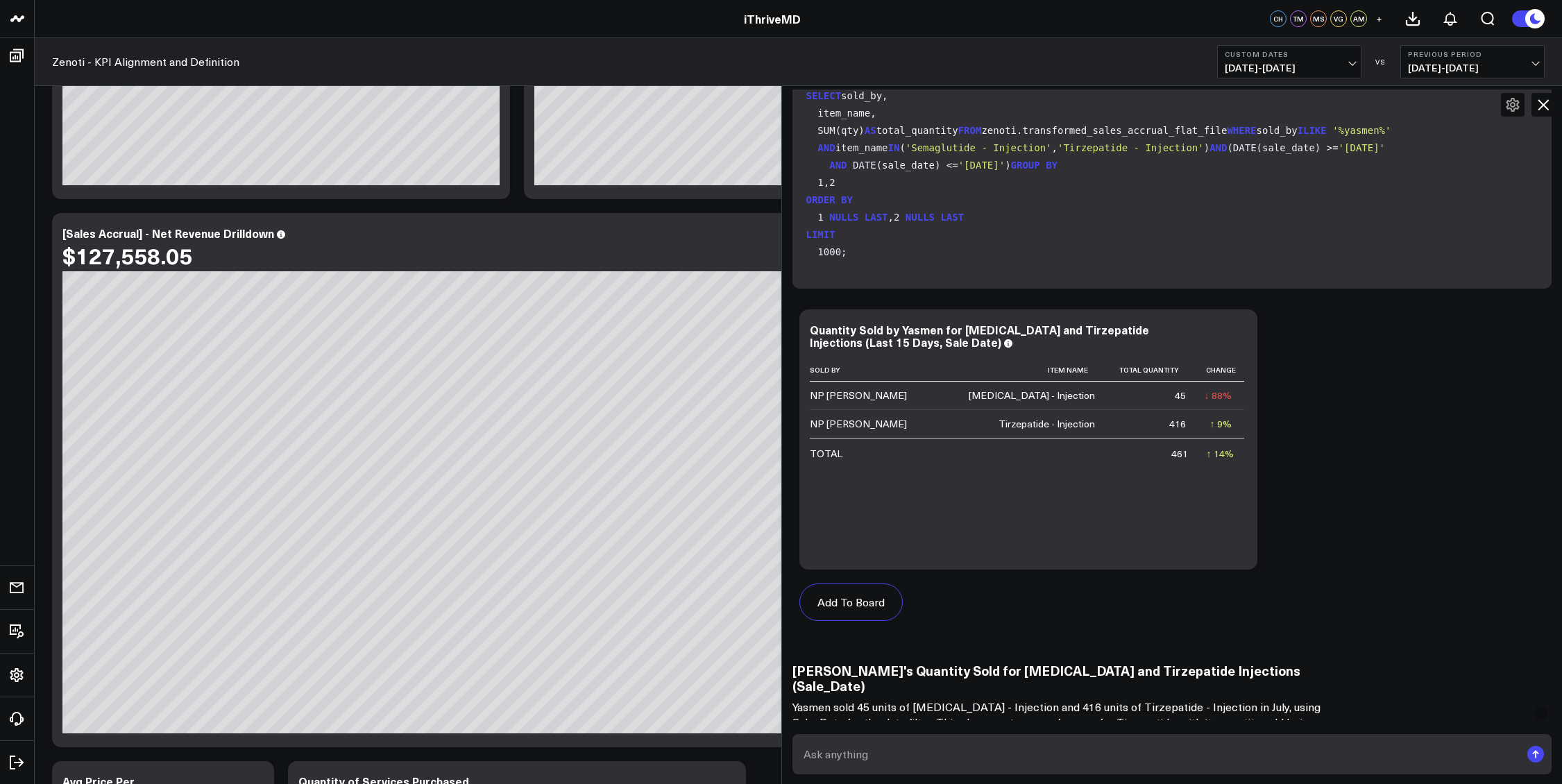
scroll to position [2076, 0]
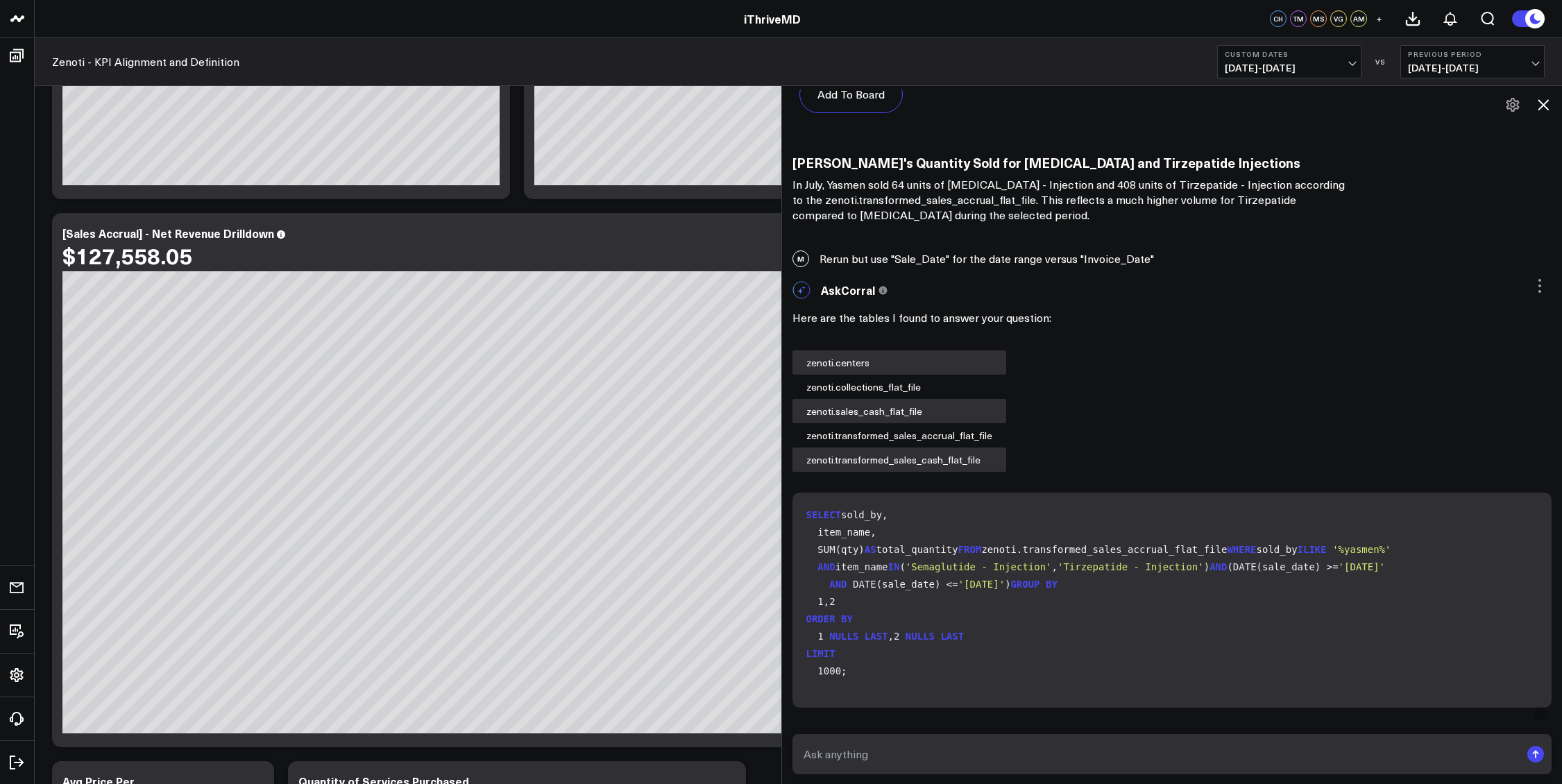
click at [971, 754] on textarea at bounding box center [1161, 754] width 721 height 25
type textarea "What is the Change column showing?"
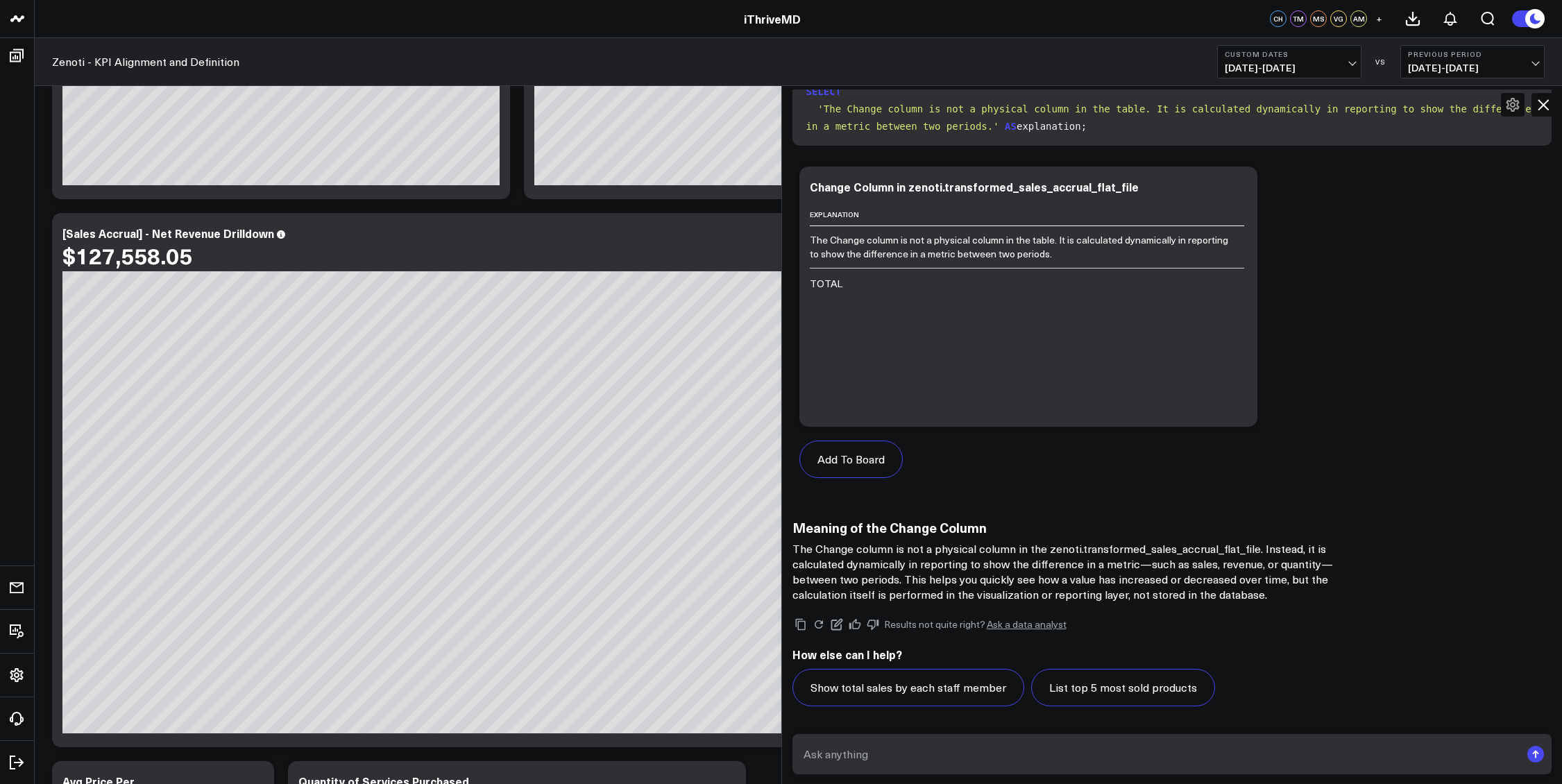
scroll to position [3564, 0]
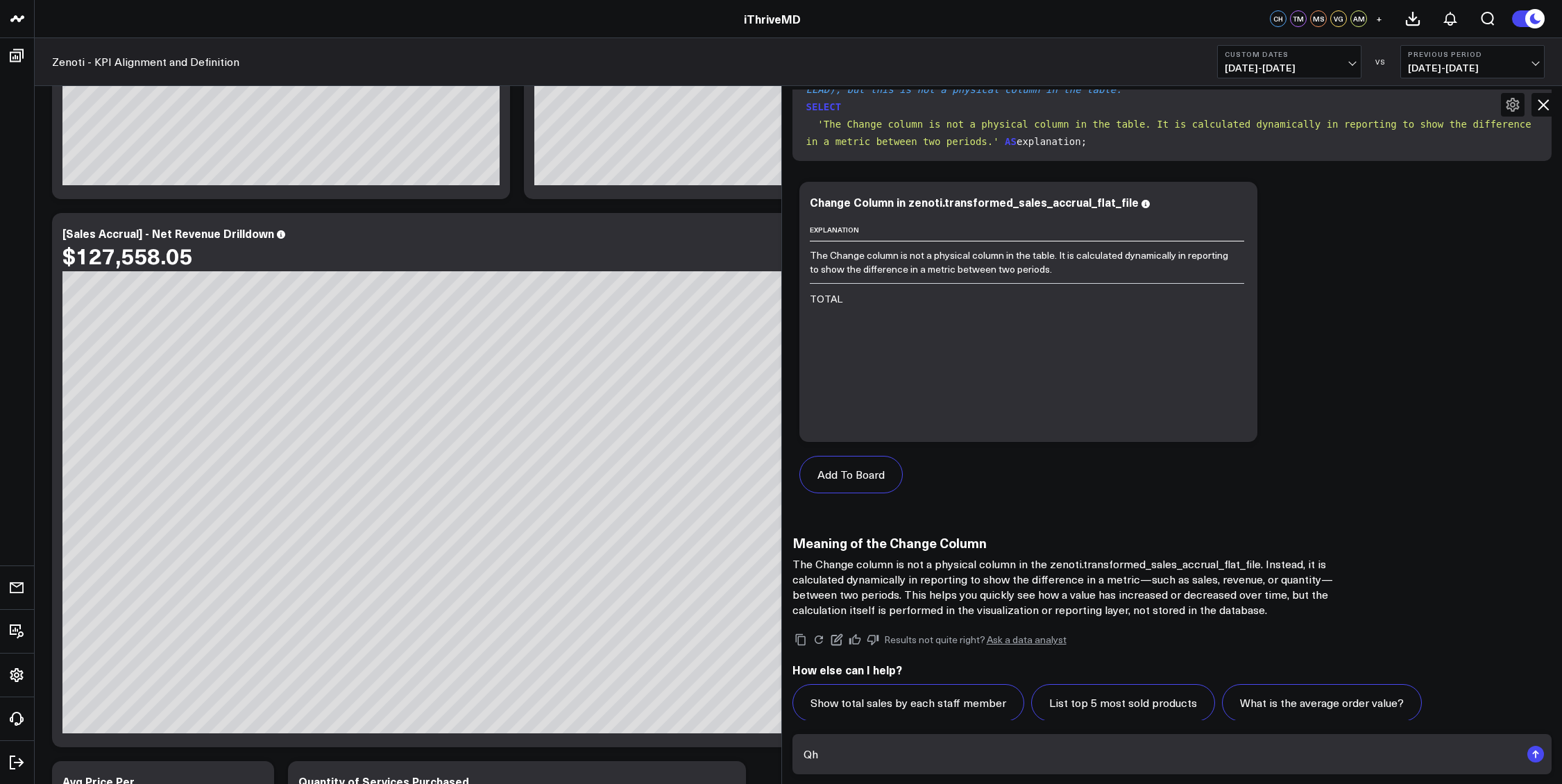
type textarea "Q"
type textarea "What is the comparison period?"
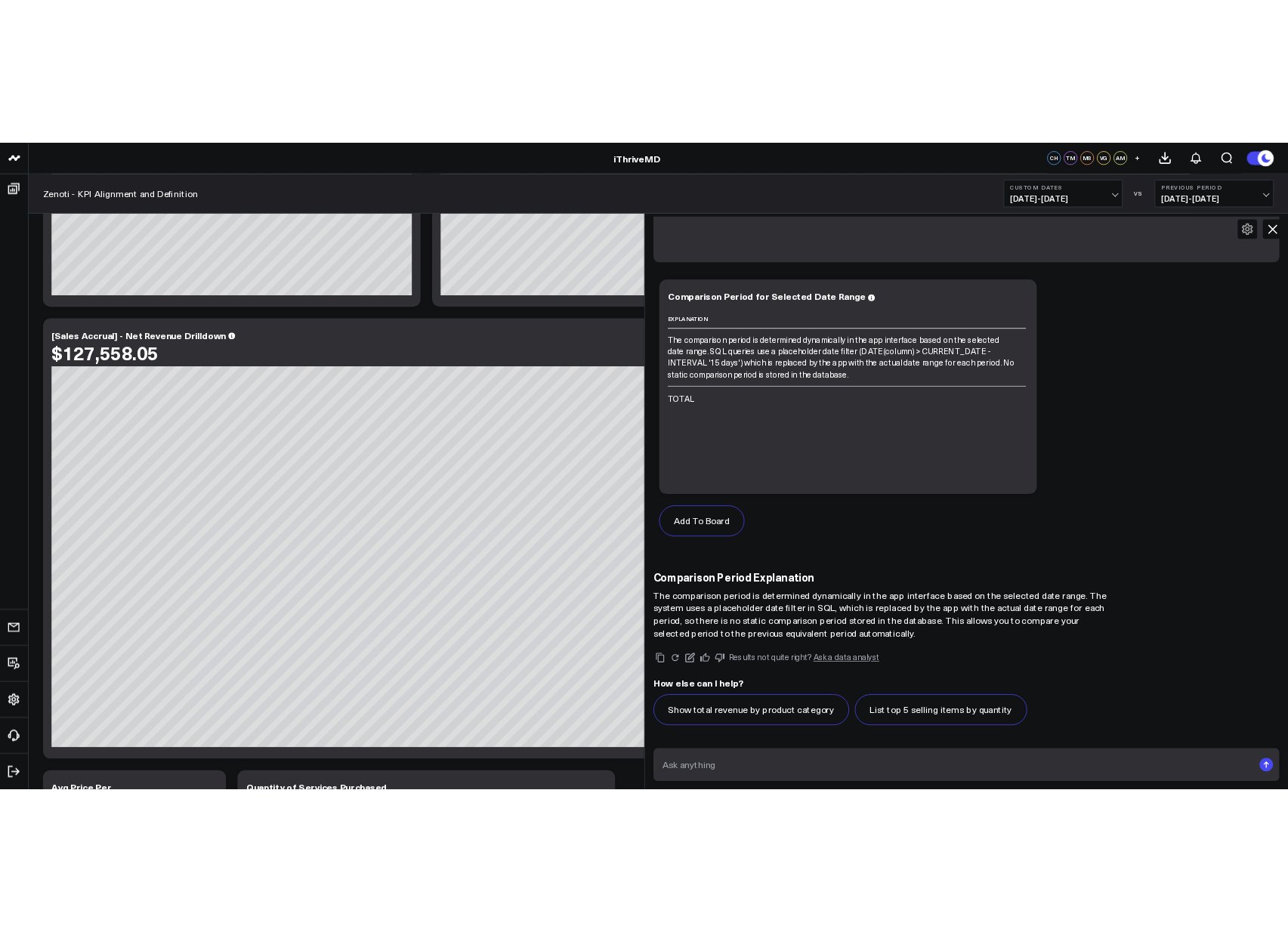
scroll to position [4934, 0]
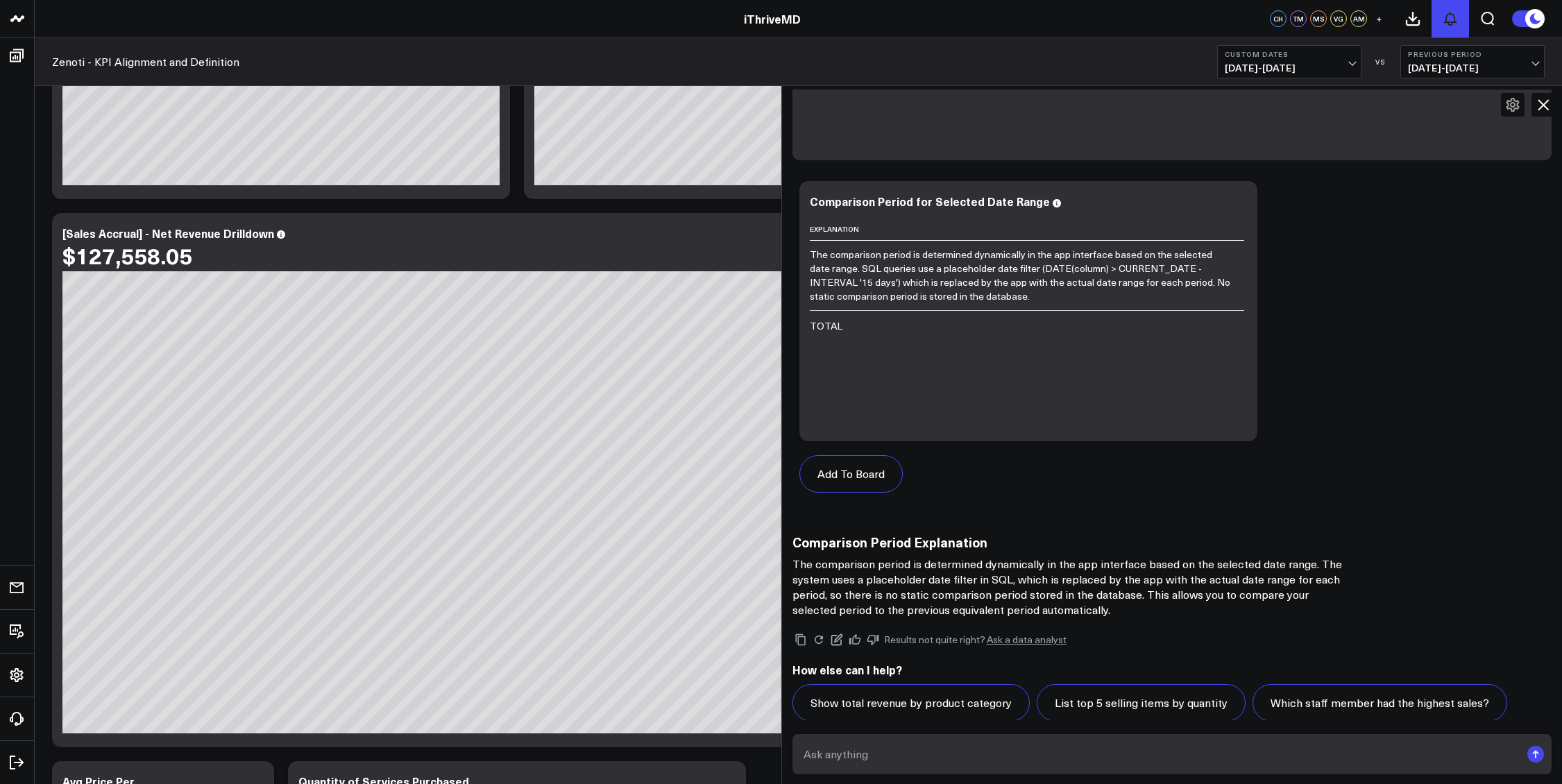
click at [1452, 27] on button at bounding box center [1450, 18] width 37 height 37
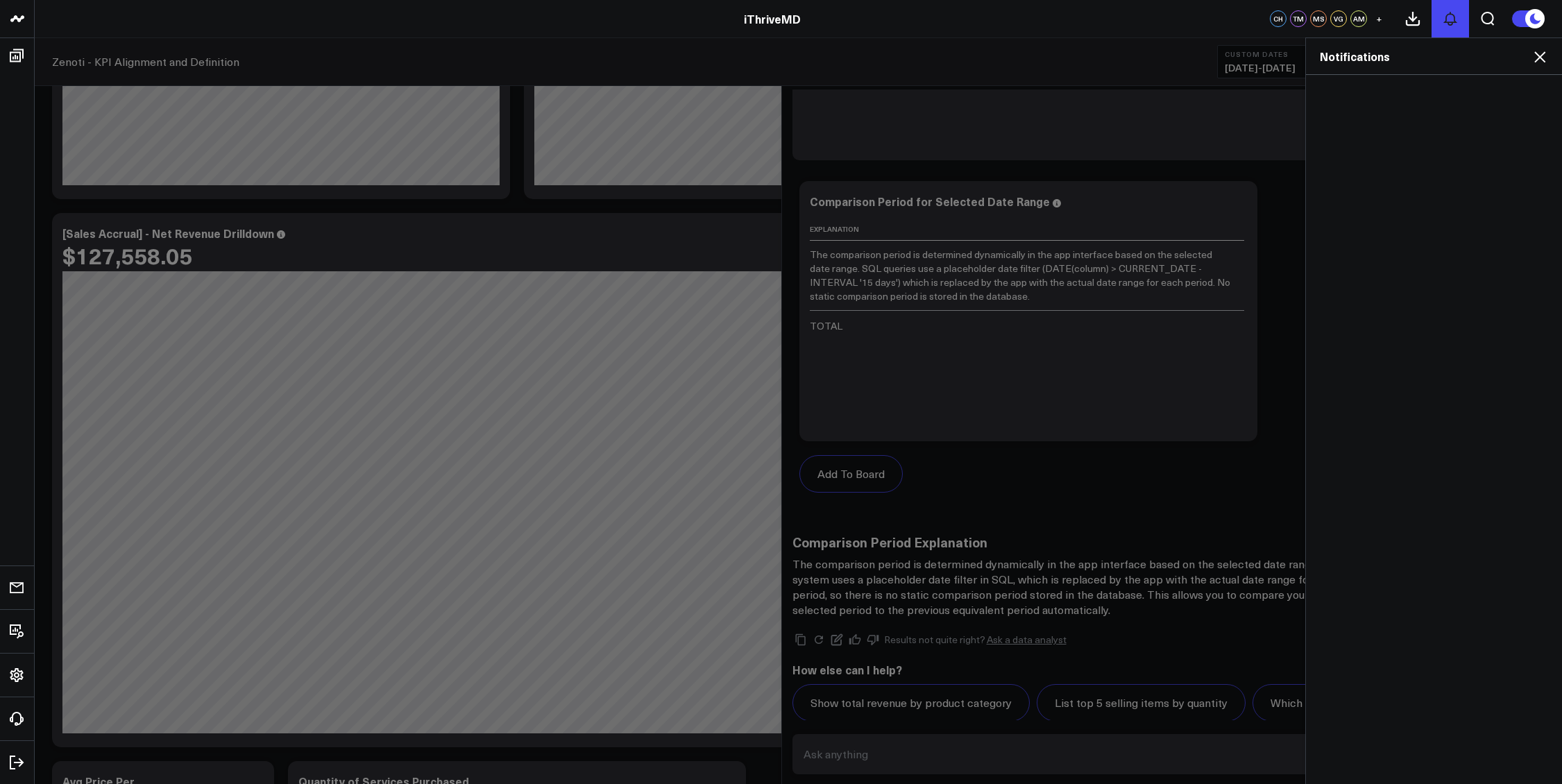
click at [1452, 28] on button at bounding box center [1450, 18] width 37 height 37
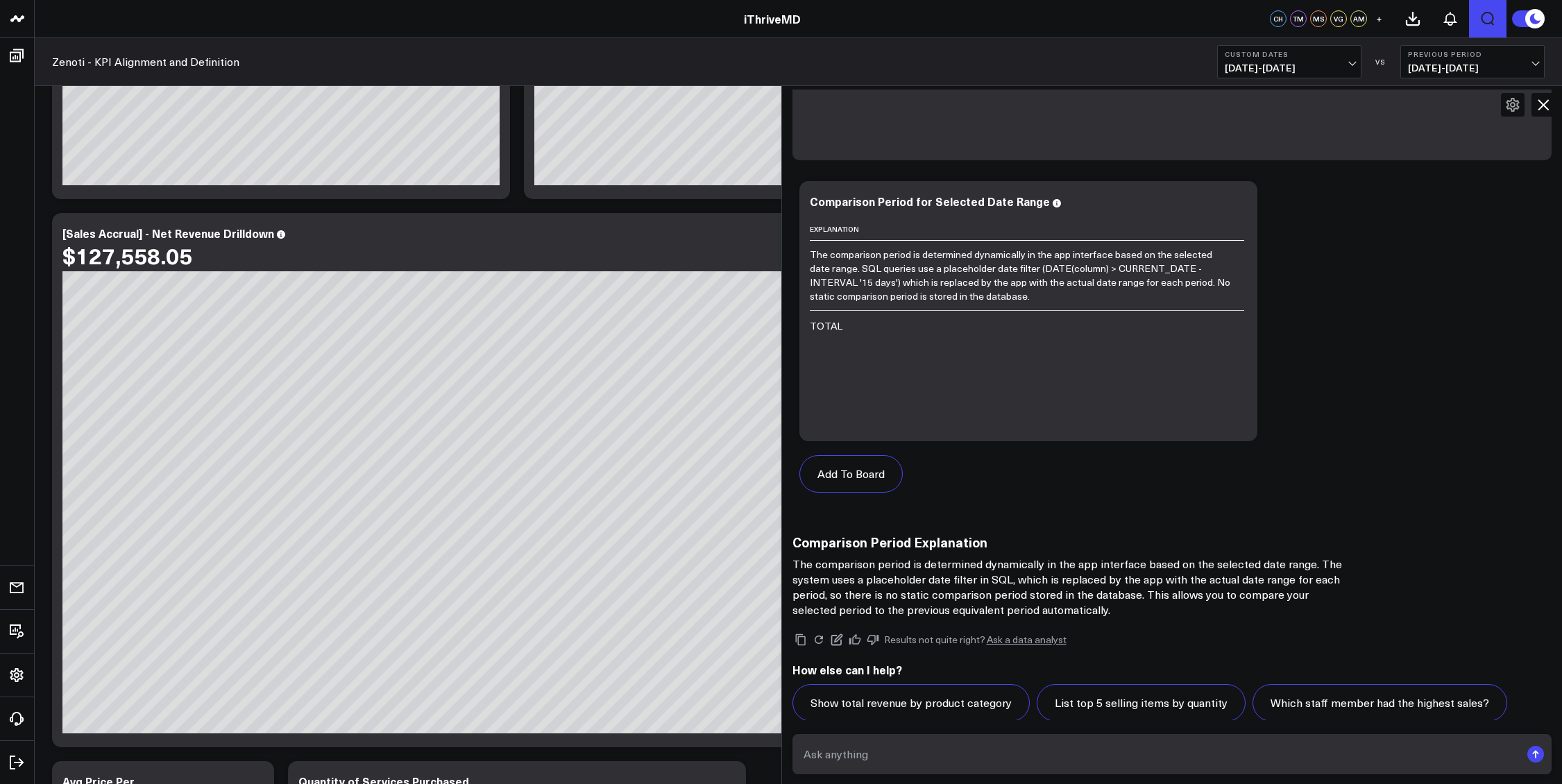
click at [1480, 20] on icon "Open search" at bounding box center [1488, 19] width 17 height 17
click at [1481, 21] on icon "Open search" at bounding box center [1488, 19] width 17 height 17
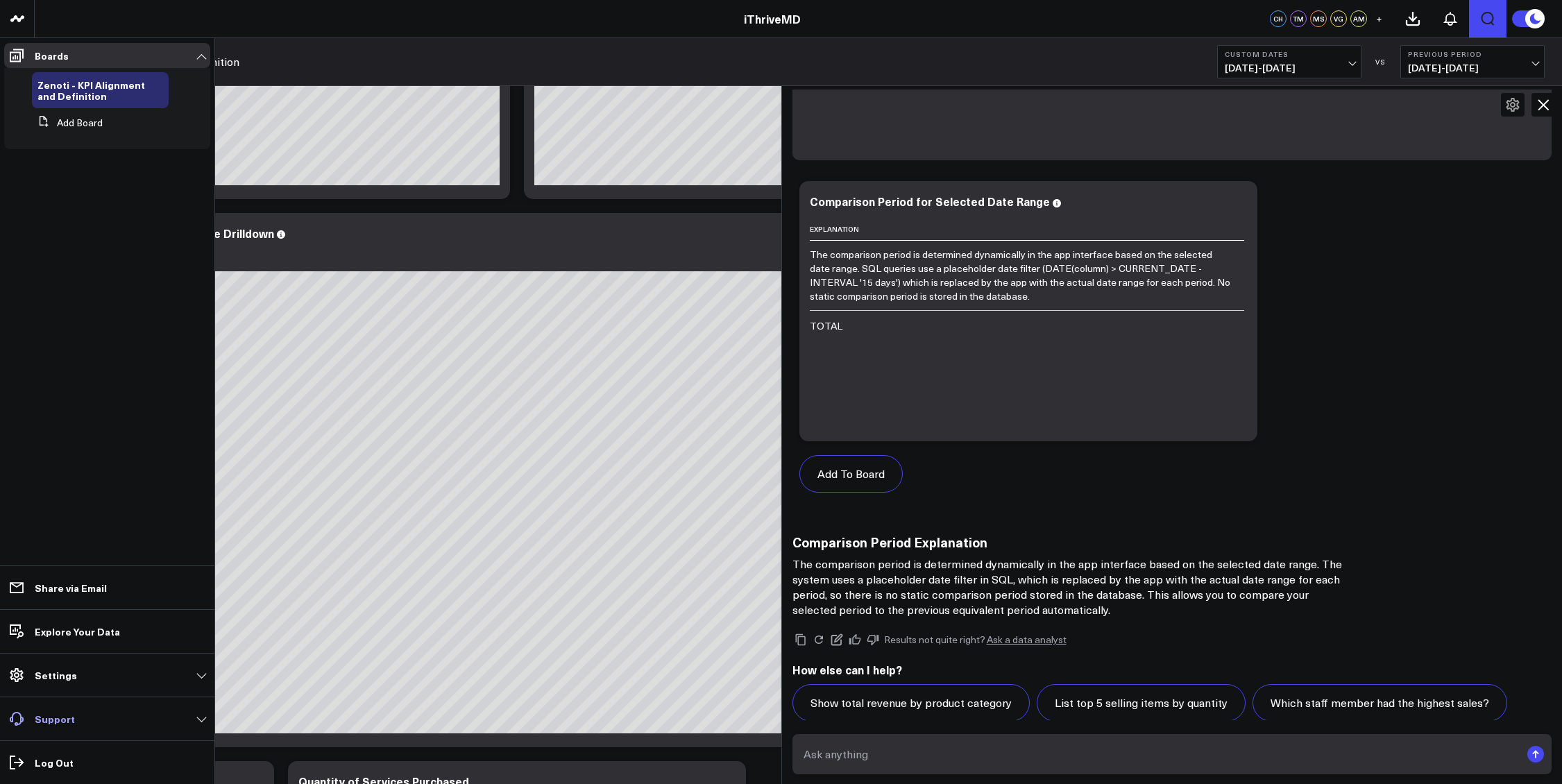
click at [27, 715] on span at bounding box center [16, 719] width 25 height 25
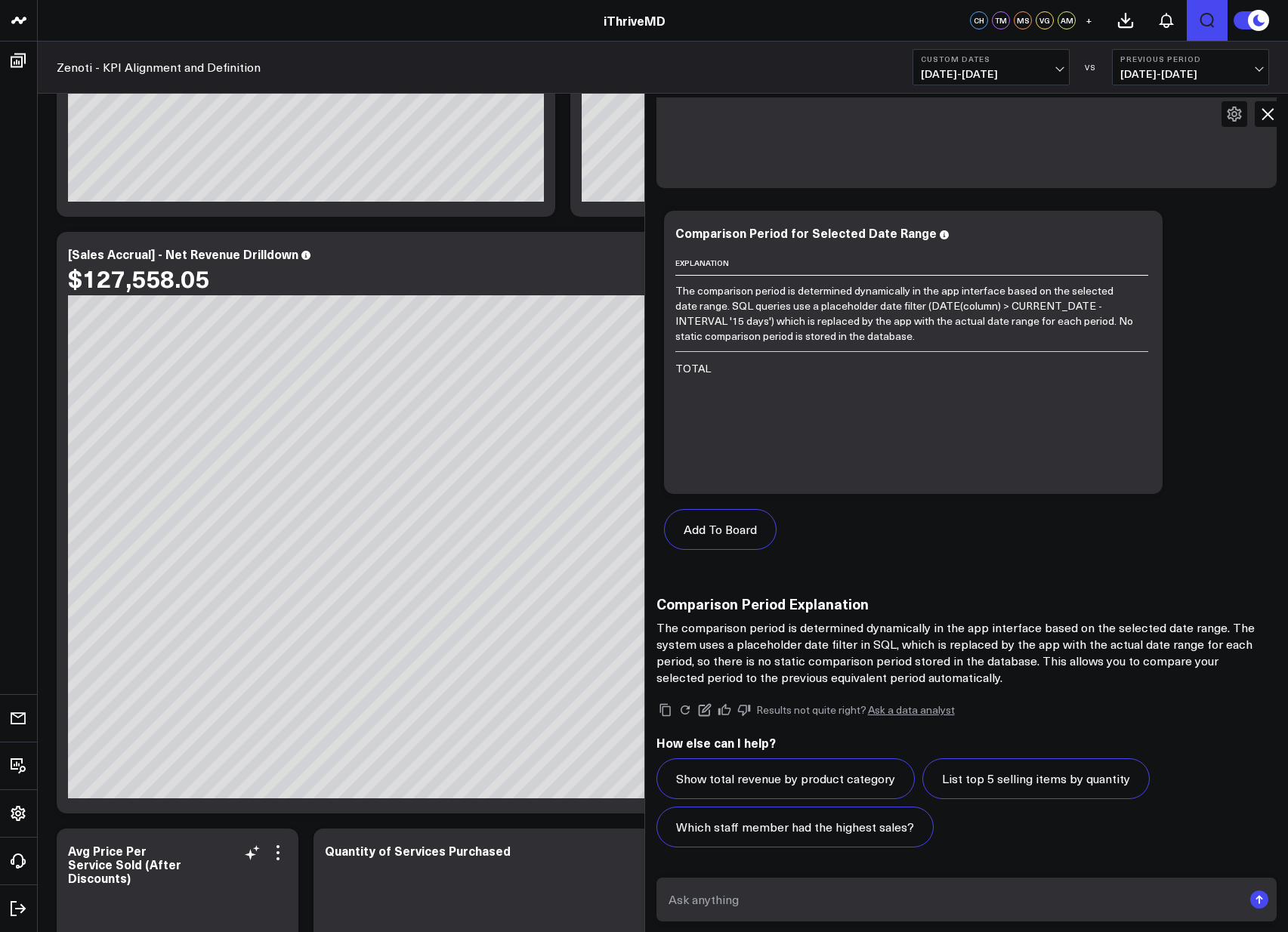
scroll to position [4905, 0]
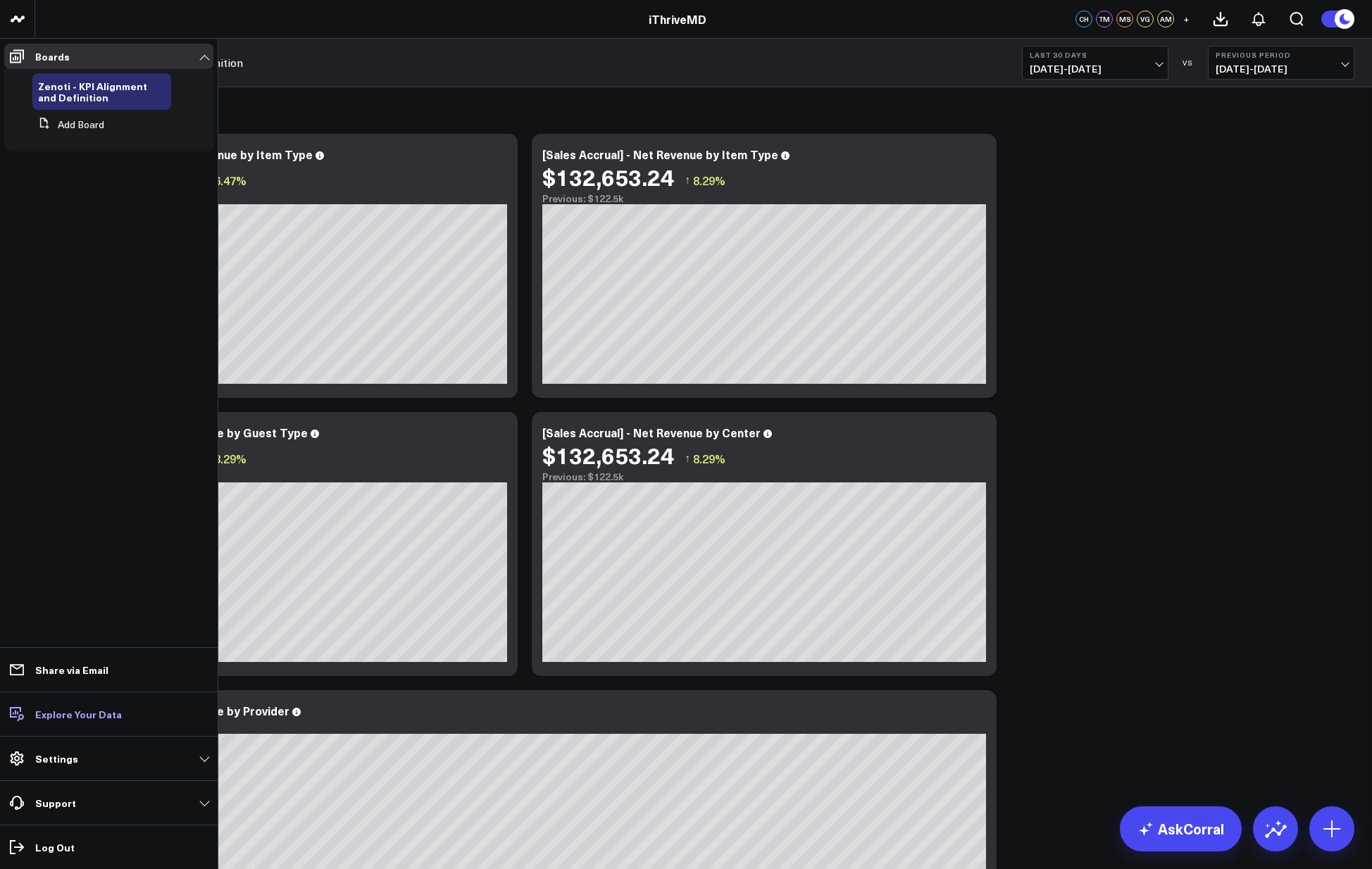
click at [66, 720] on p "Explore Your Data" at bounding box center [79, 714] width 87 height 12
